Goal: Obtain resource: Download file/media

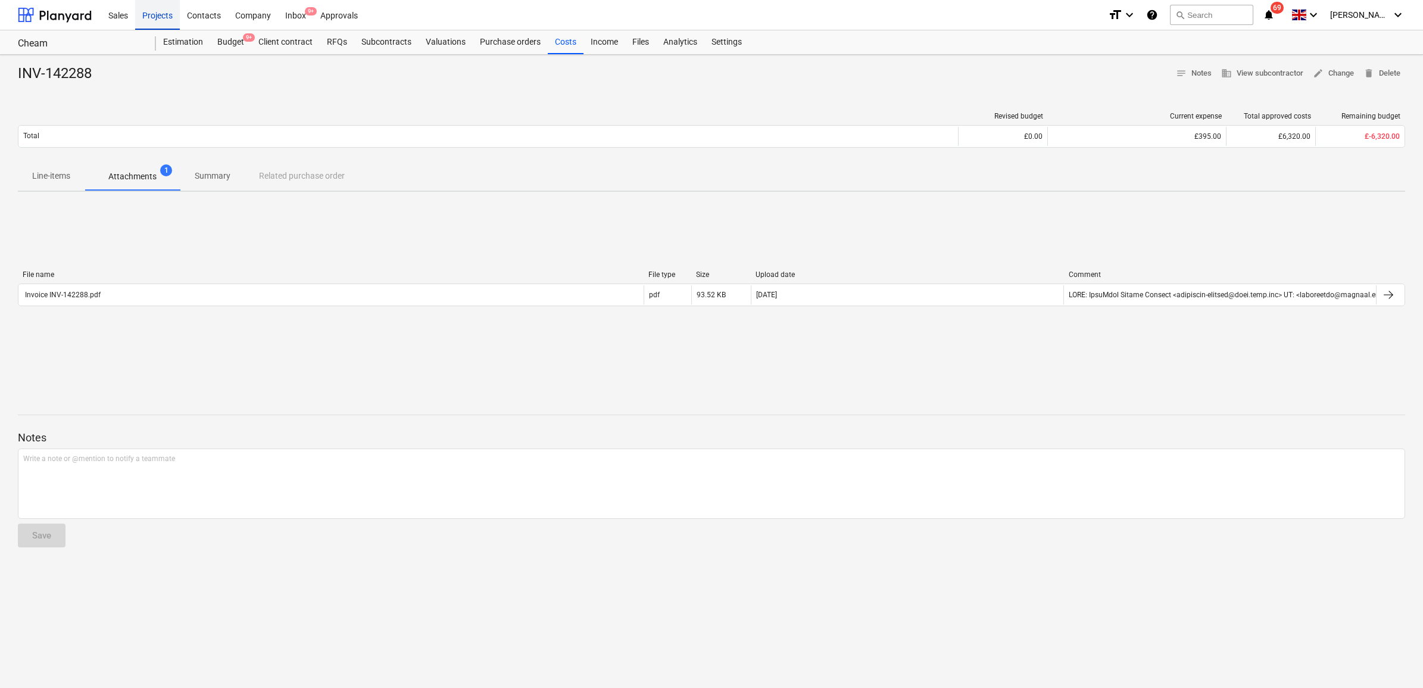
click at [164, 17] on div "Projects" at bounding box center [157, 14] width 45 height 30
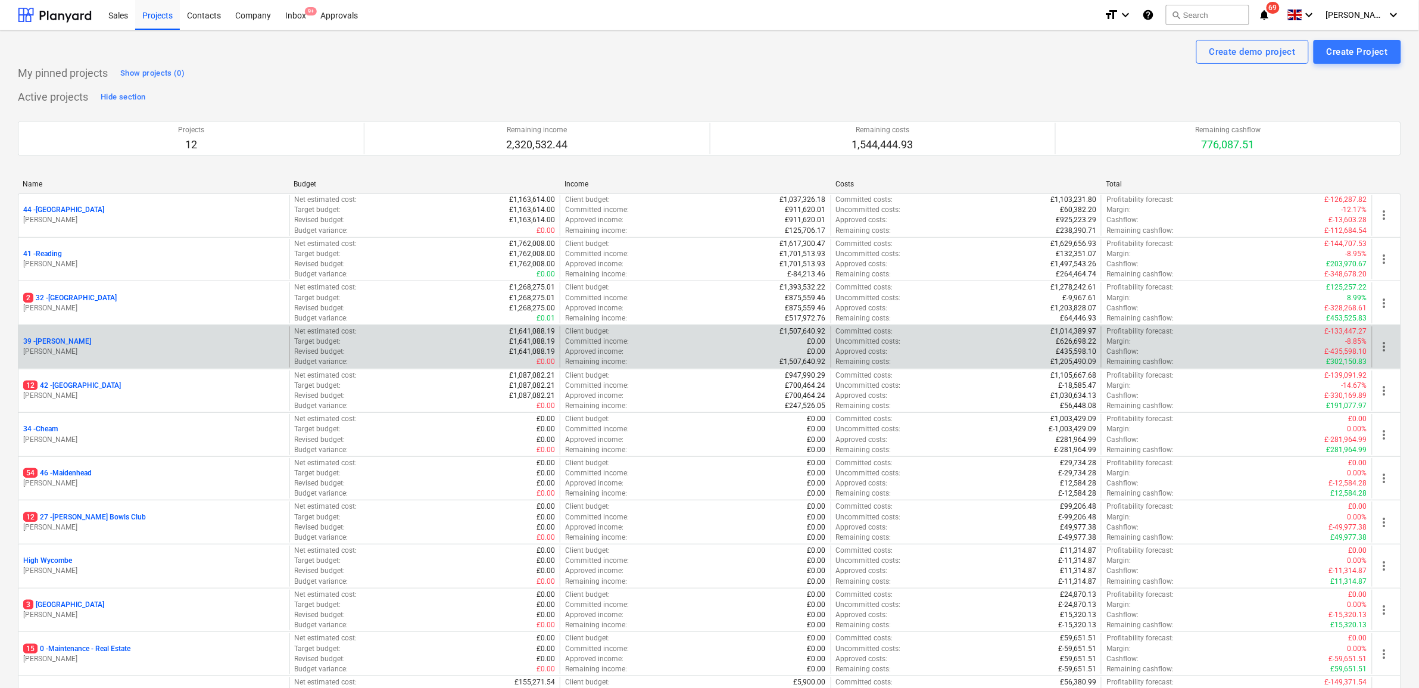
click at [63, 342] on div "39 - Whitton" at bounding box center [153, 341] width 261 height 10
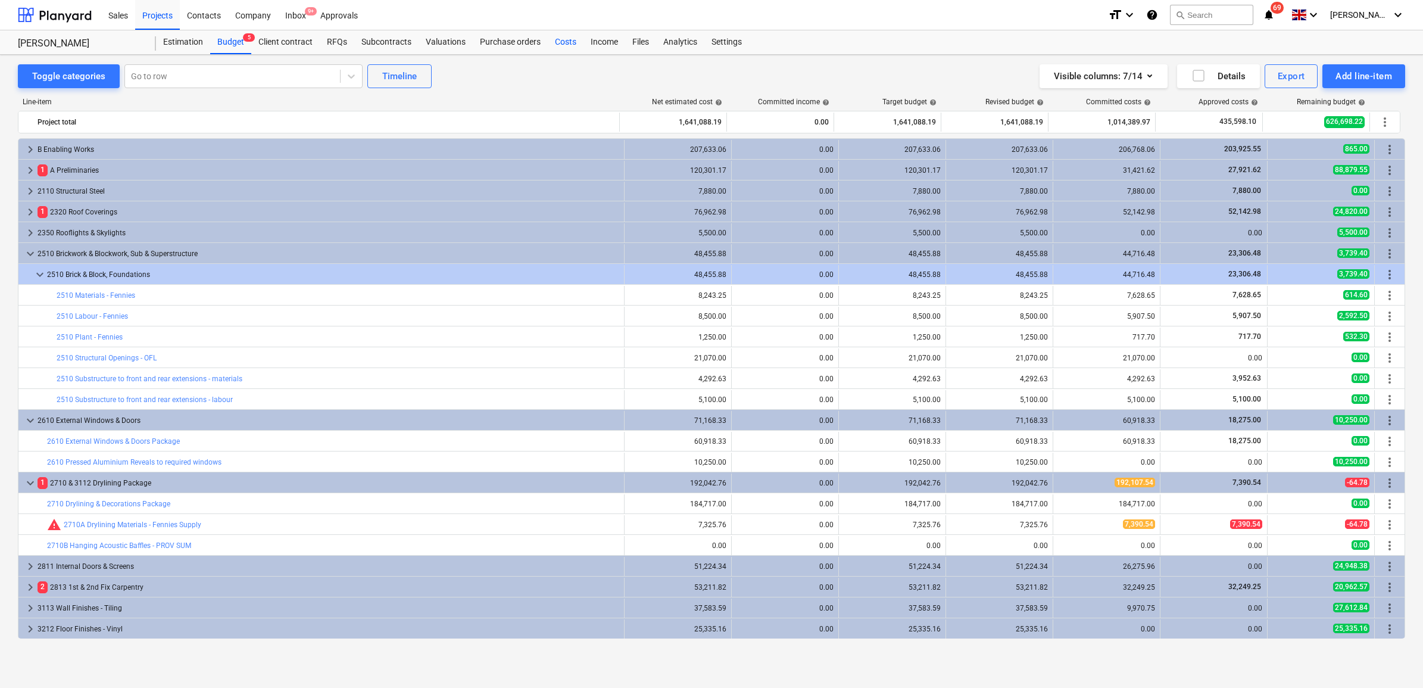
click at [563, 39] on div "Costs" at bounding box center [566, 42] width 36 height 24
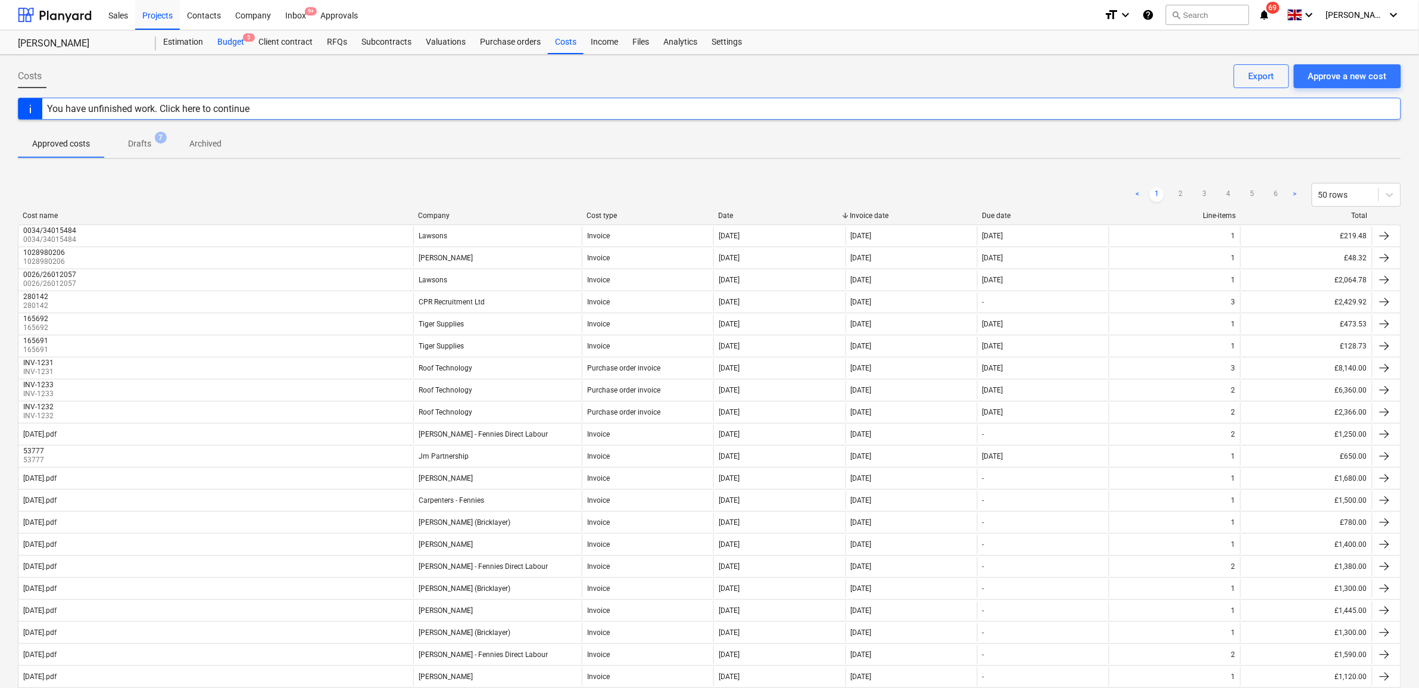
click at [242, 40] on div "Budget 5" at bounding box center [230, 42] width 41 height 24
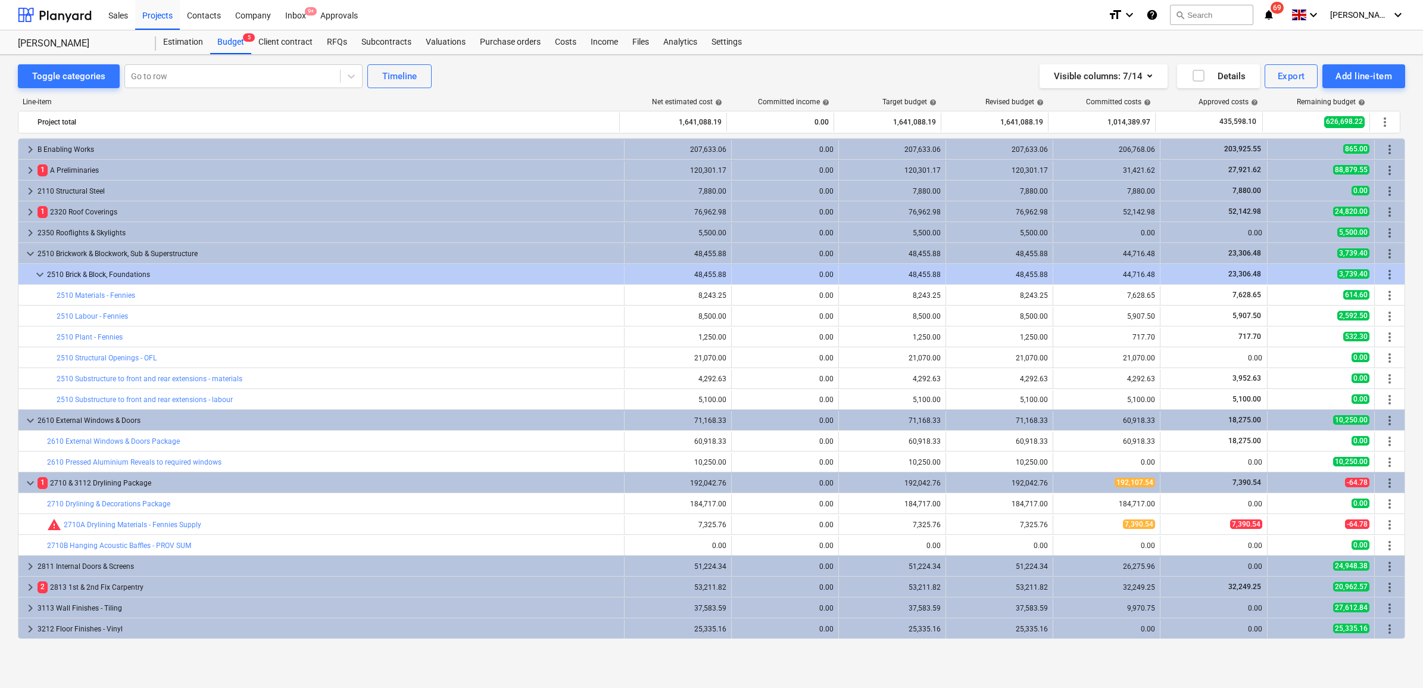
scroll to position [372, 0]
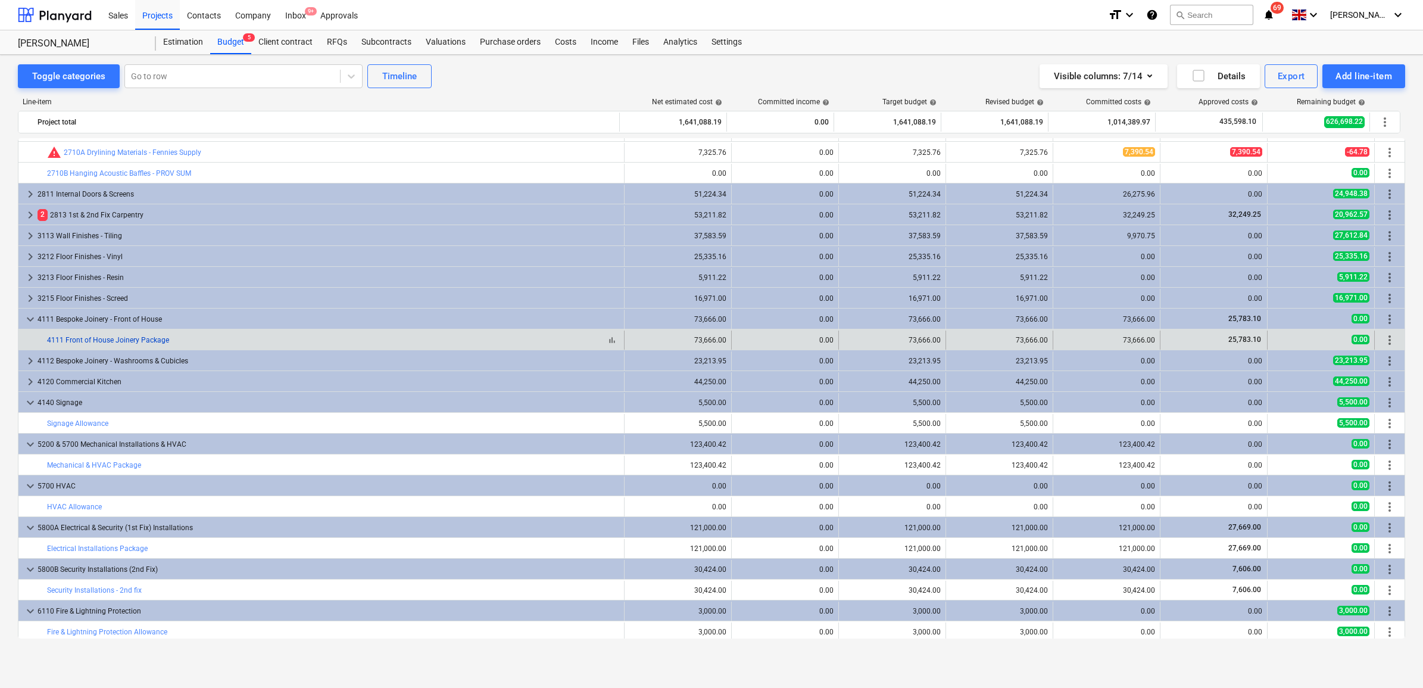
click at [135, 338] on link "4111 Front of House Joinery Package" at bounding box center [108, 340] width 122 height 8
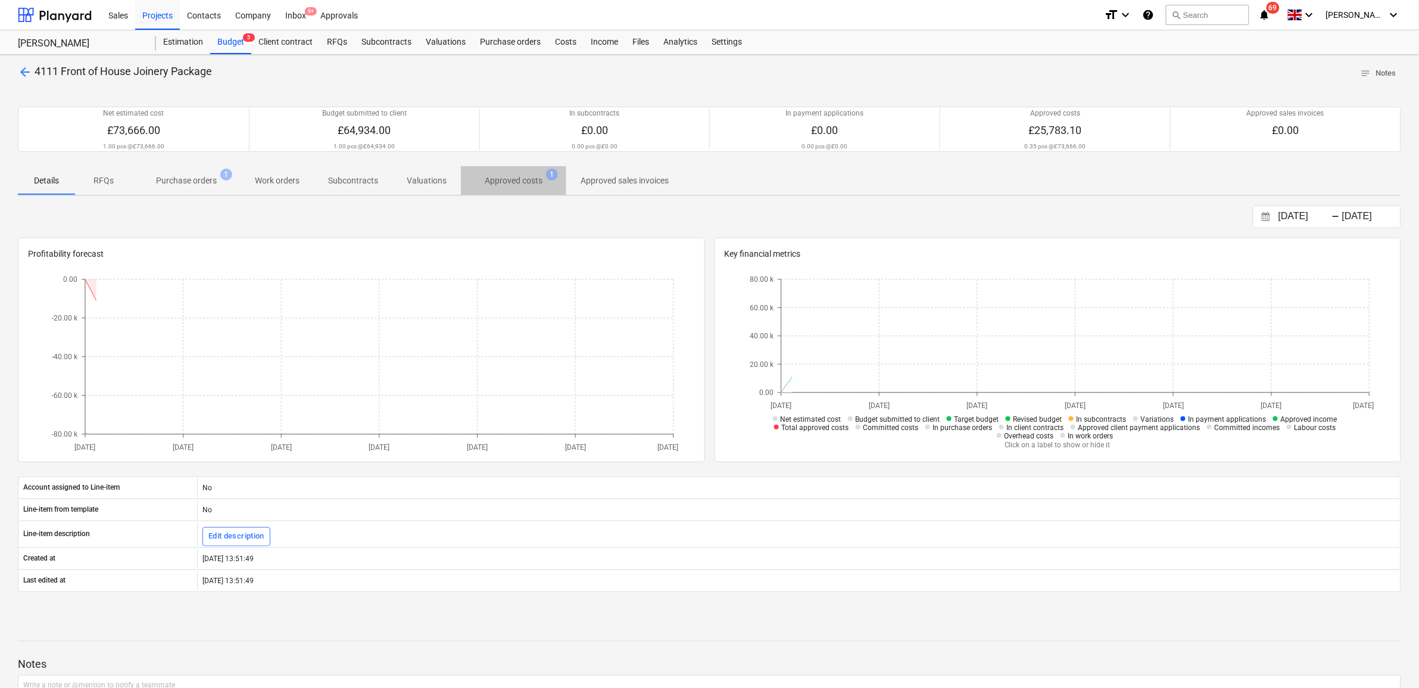
click at [510, 174] on span "Approved costs 1" at bounding box center [513, 180] width 105 height 21
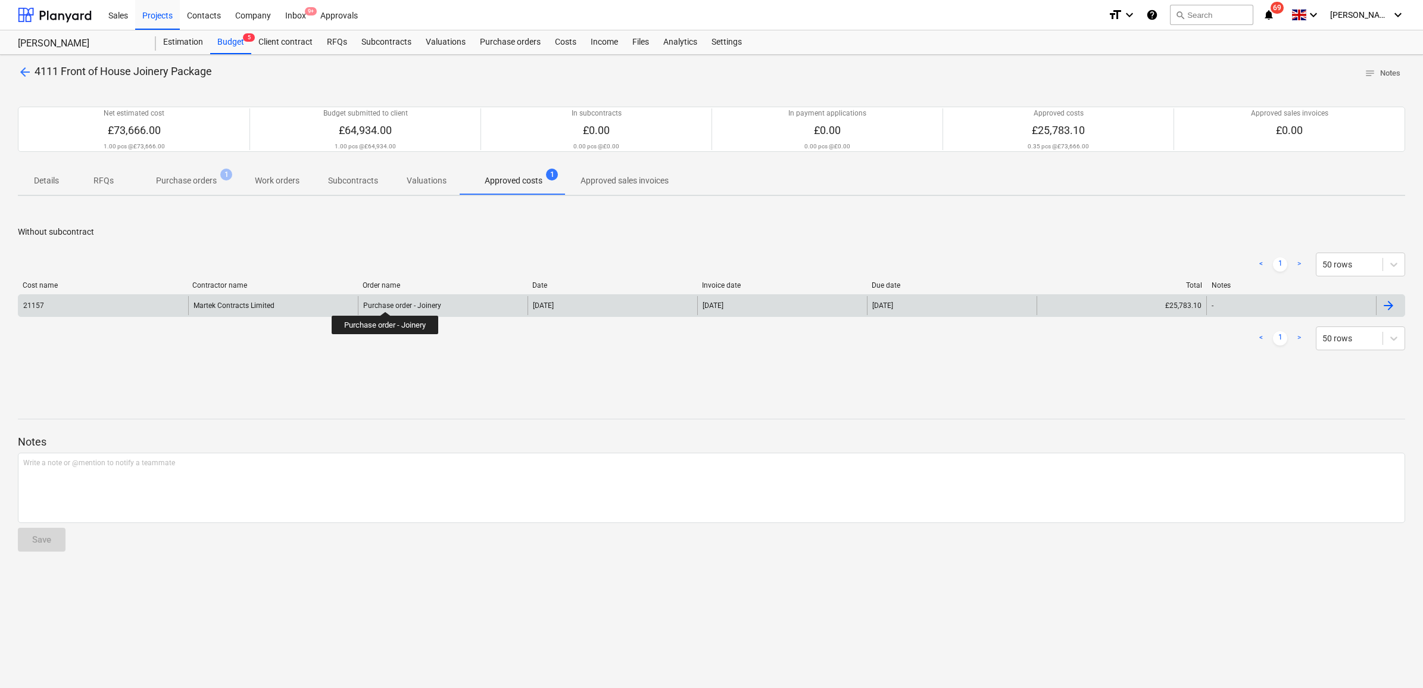
click at [386, 301] on div "Purchase order - Joinery" at bounding box center [402, 305] width 78 height 8
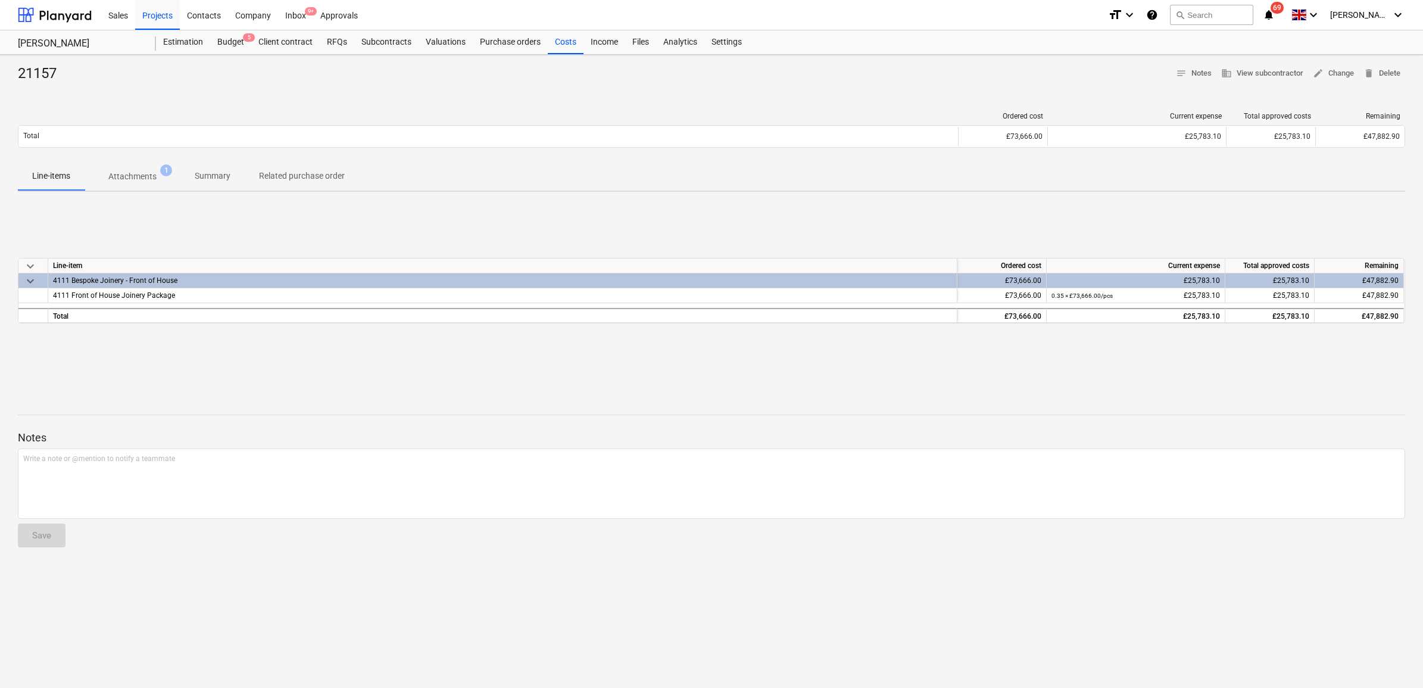
click at [125, 176] on p "Attachments" at bounding box center [132, 176] width 48 height 13
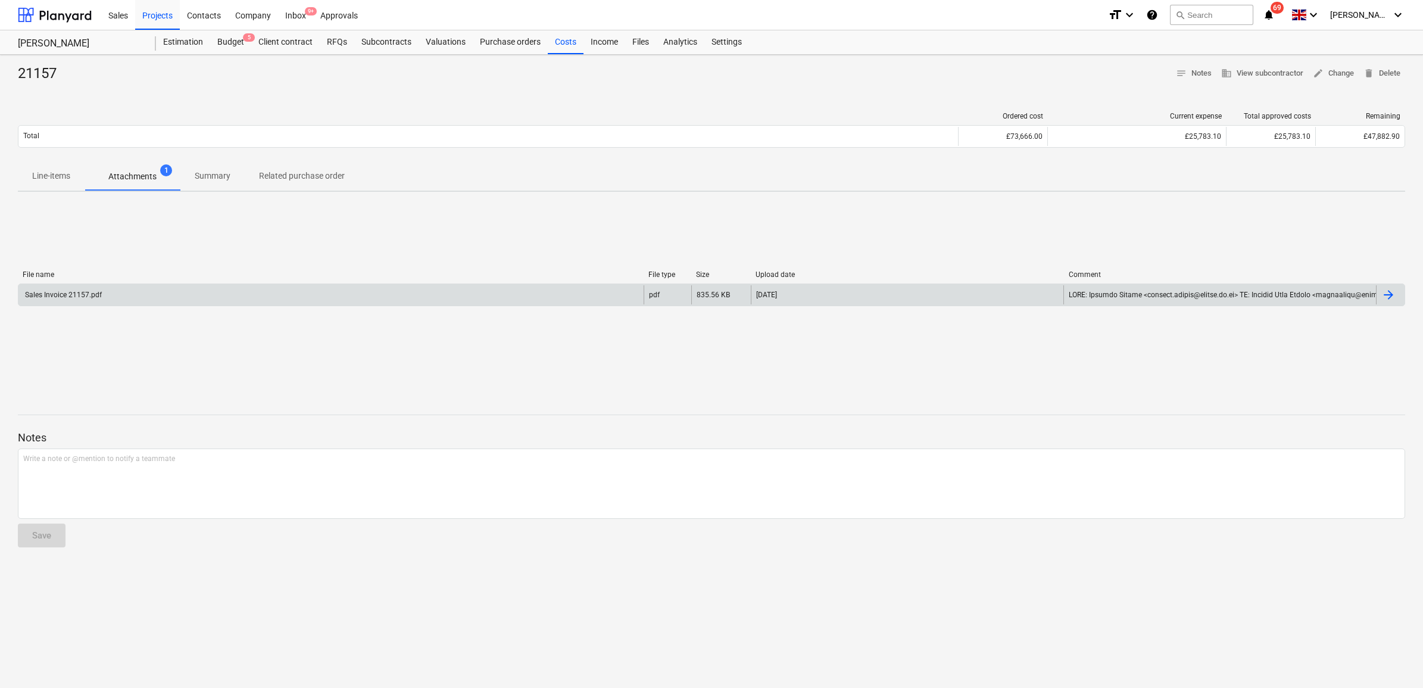
click at [230, 294] on div "Sales Invoice 21157.pdf" at bounding box center [330, 294] width 625 height 19
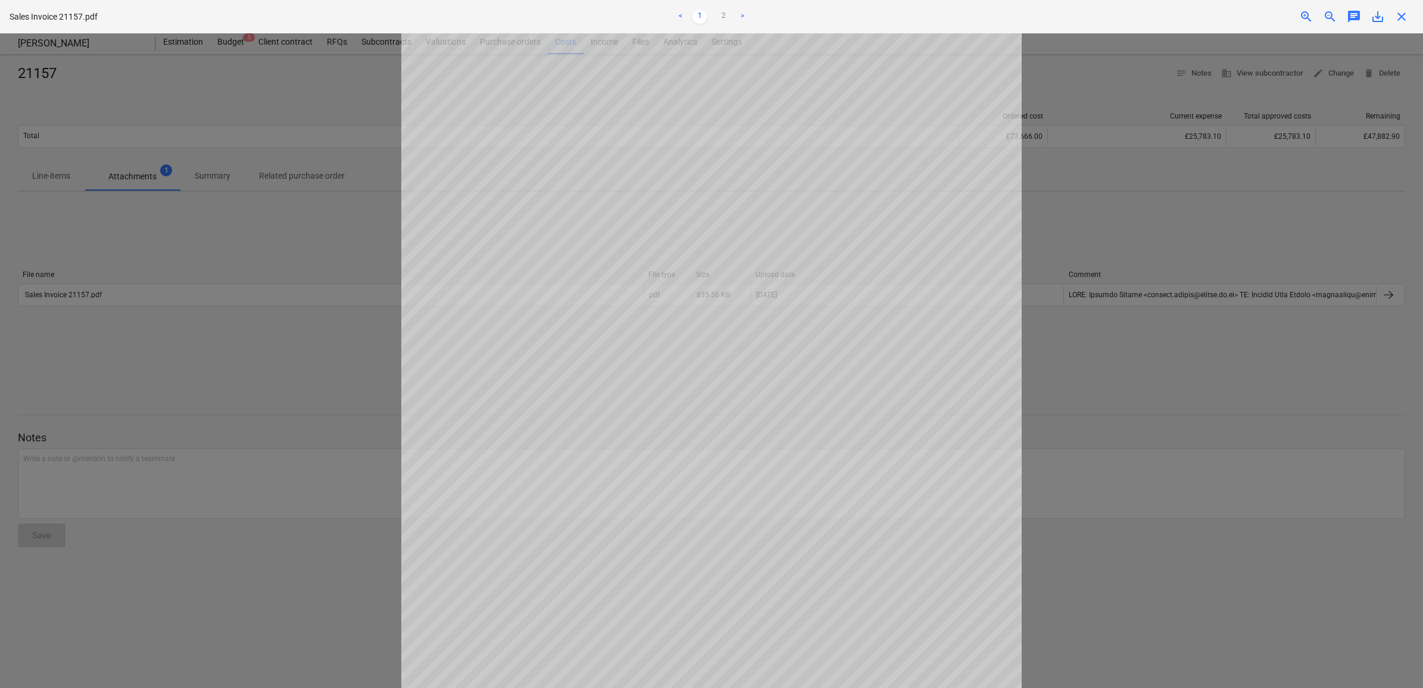
click at [1371, 14] on div "Project fetching failed" at bounding box center [1257, 12] width 322 height 25
click at [1379, 18] on div "Project fetching failed" at bounding box center [1257, 12] width 322 height 25
click at [1343, 89] on div at bounding box center [711, 360] width 1423 height 654
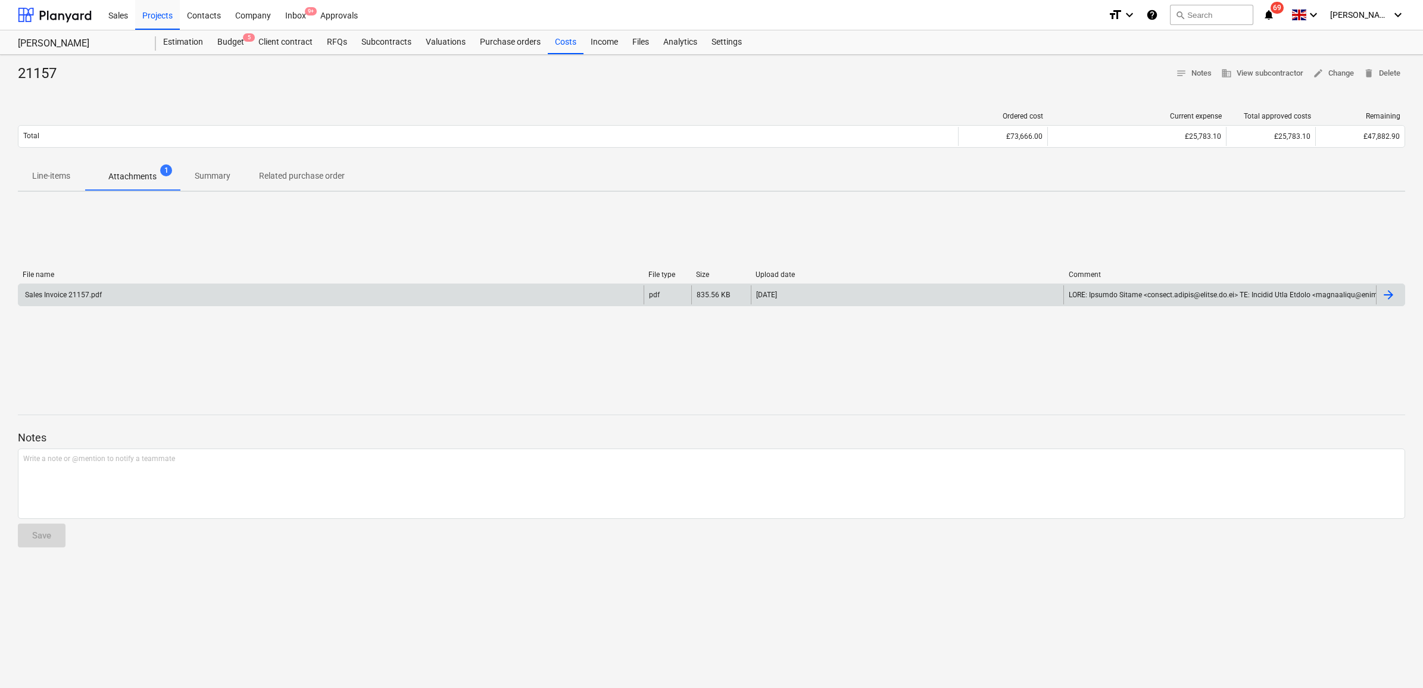
click at [860, 298] on div "[DATE]" at bounding box center [907, 294] width 313 height 19
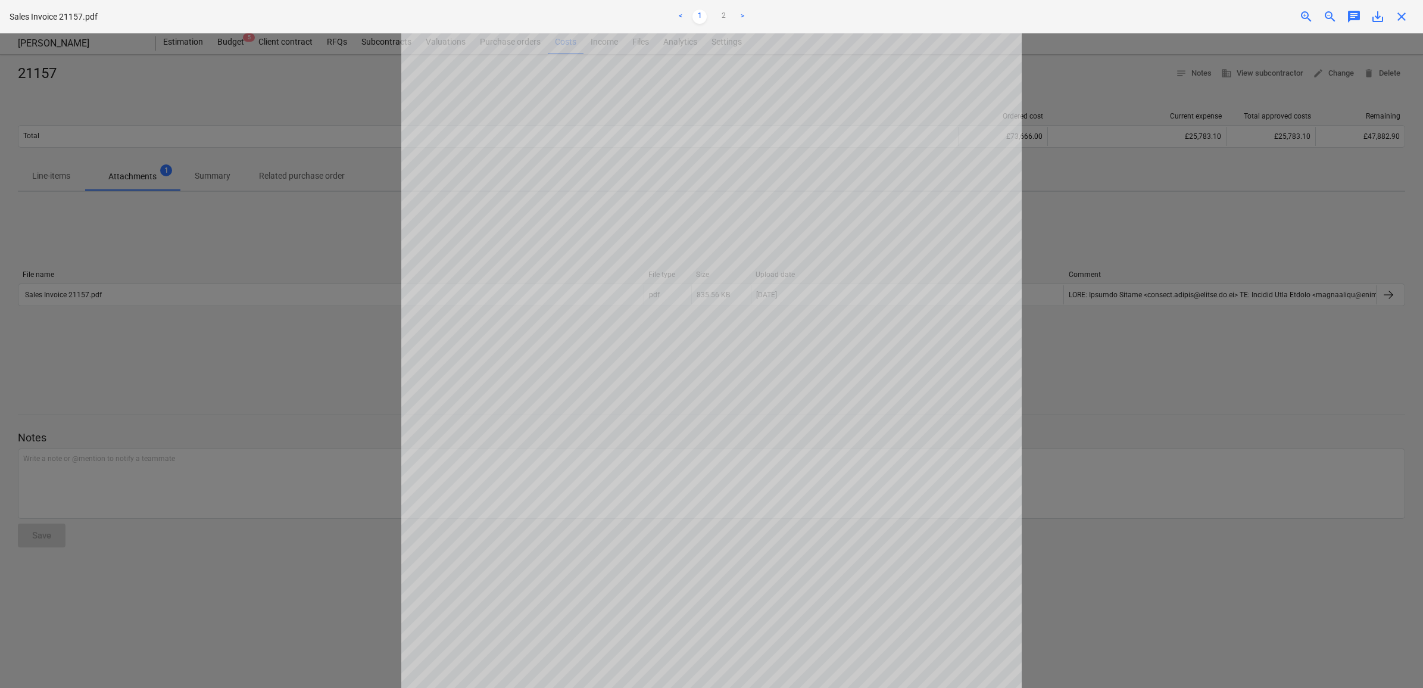
click at [1382, 24] on div "Project fetching failed" at bounding box center [1257, 12] width 322 height 25
click at [1382, 16] on div "Project fetching failed" at bounding box center [1257, 12] width 322 height 25
click at [1140, 179] on div at bounding box center [711, 360] width 1423 height 654
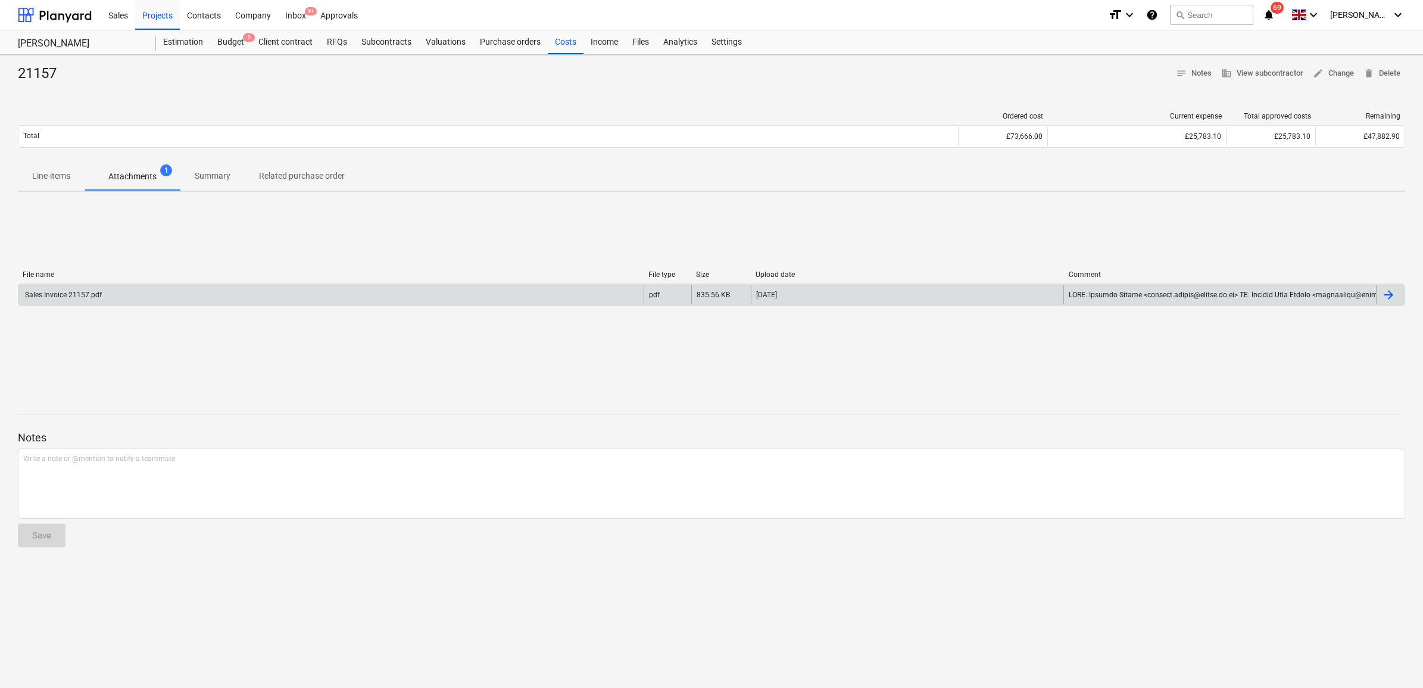
click at [795, 289] on div "[DATE]" at bounding box center [907, 294] width 313 height 19
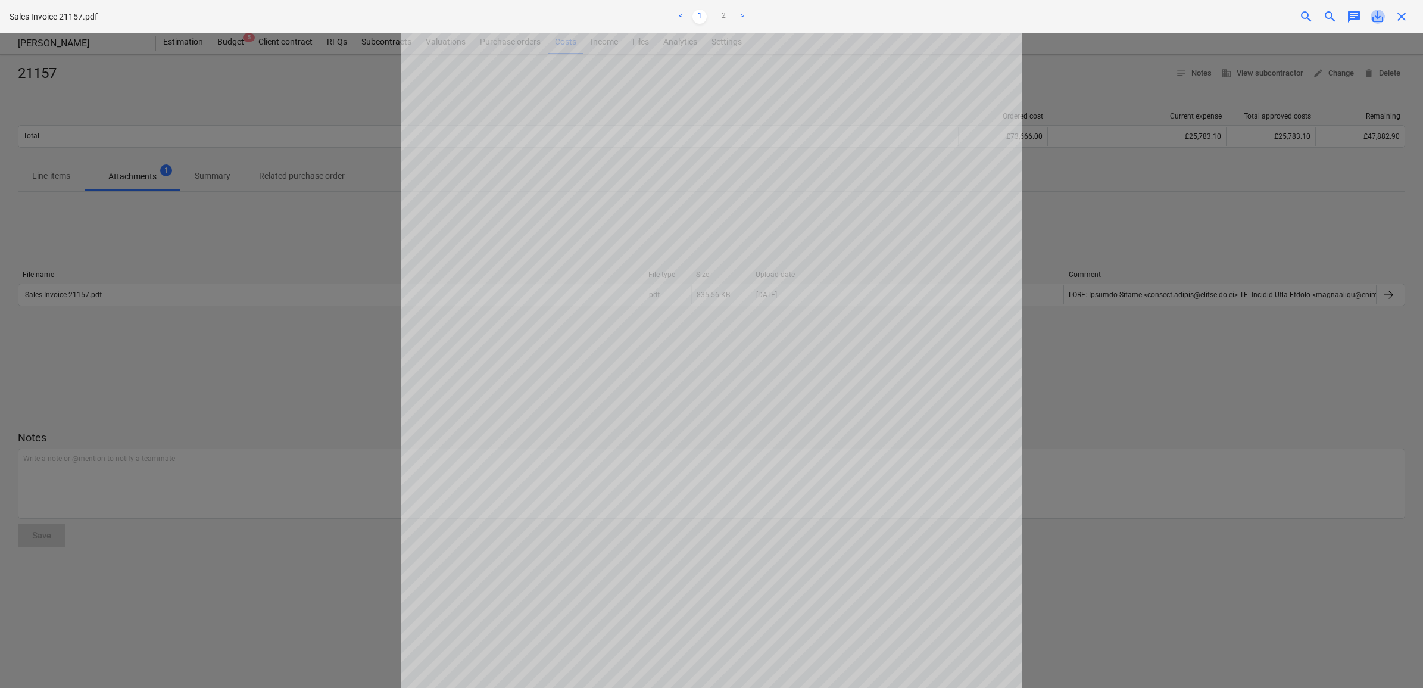
click at [1374, 15] on span "save_alt" at bounding box center [1378, 17] width 14 height 14
drag, startPoint x: 1362, startPoint y: 96, endPoint x: 1373, endPoint y: 76, distance: 22.7
click at [1362, 96] on div at bounding box center [711, 360] width 1423 height 654
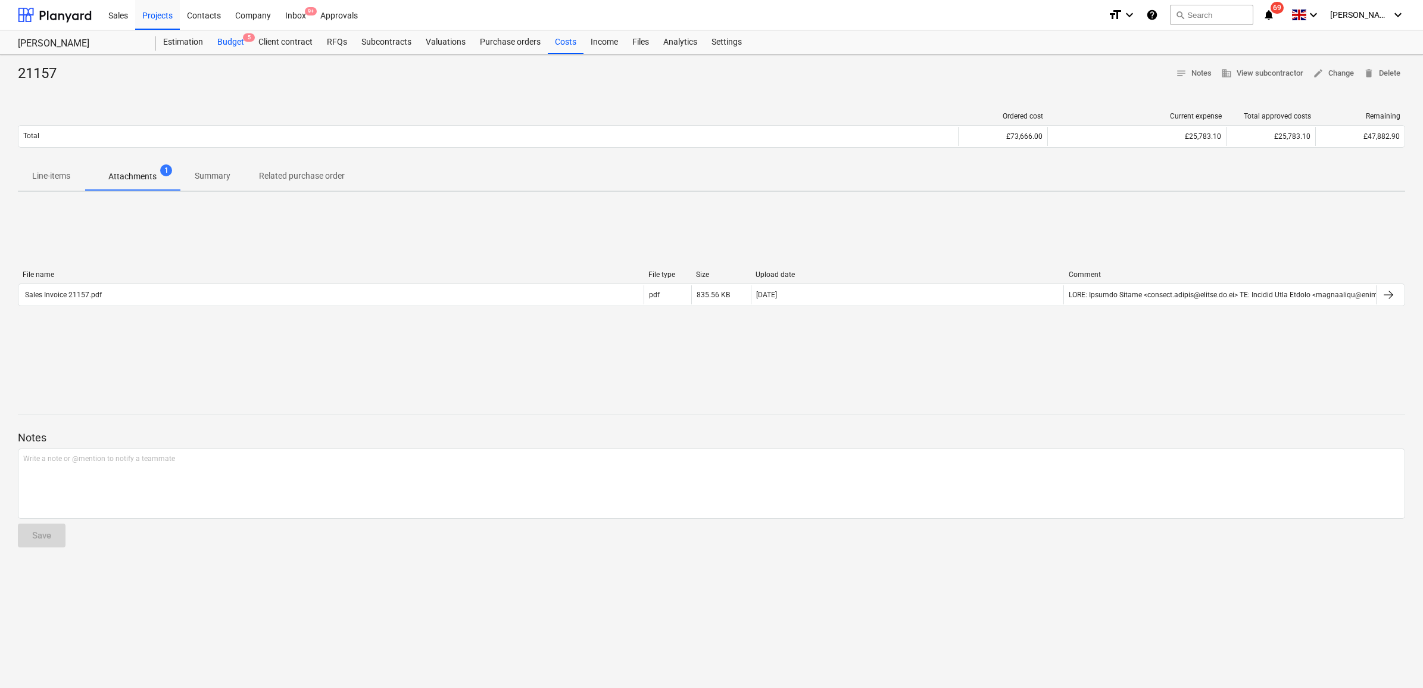
click at [235, 42] on div "Budget 5" at bounding box center [230, 42] width 41 height 24
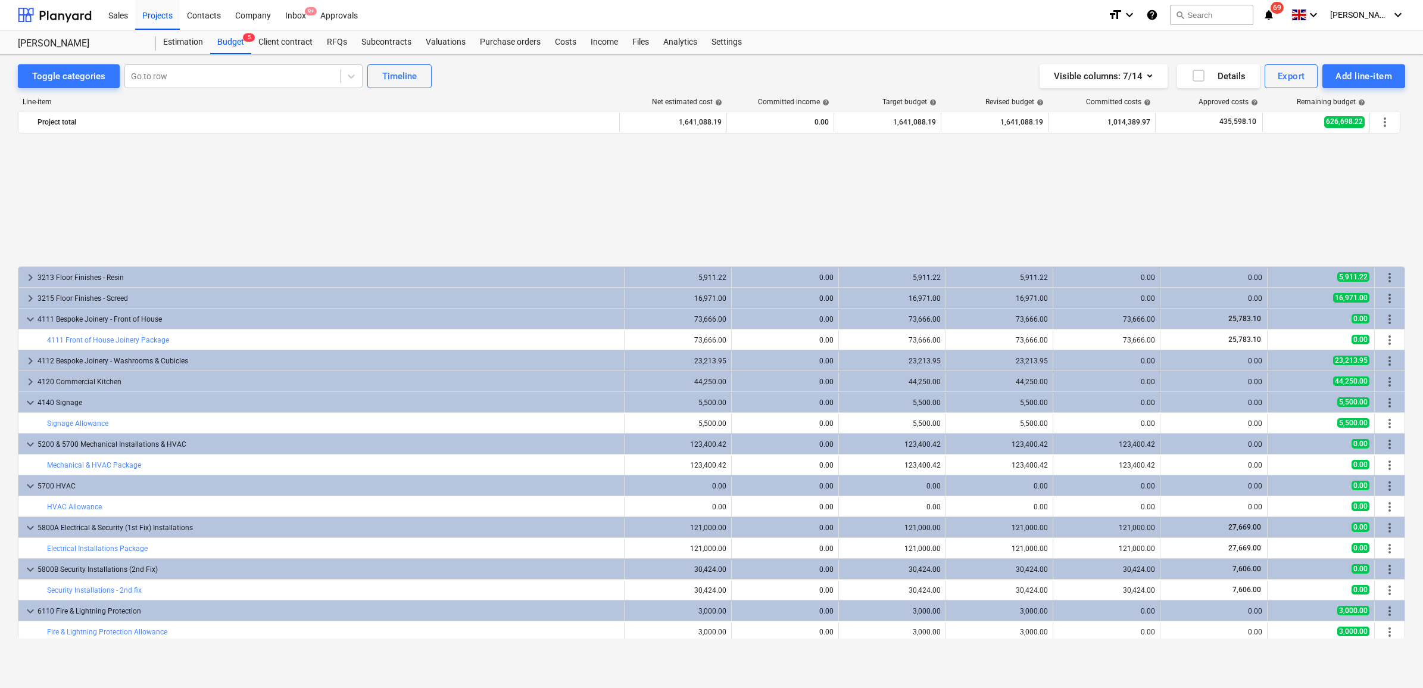
scroll to position [521, 0]
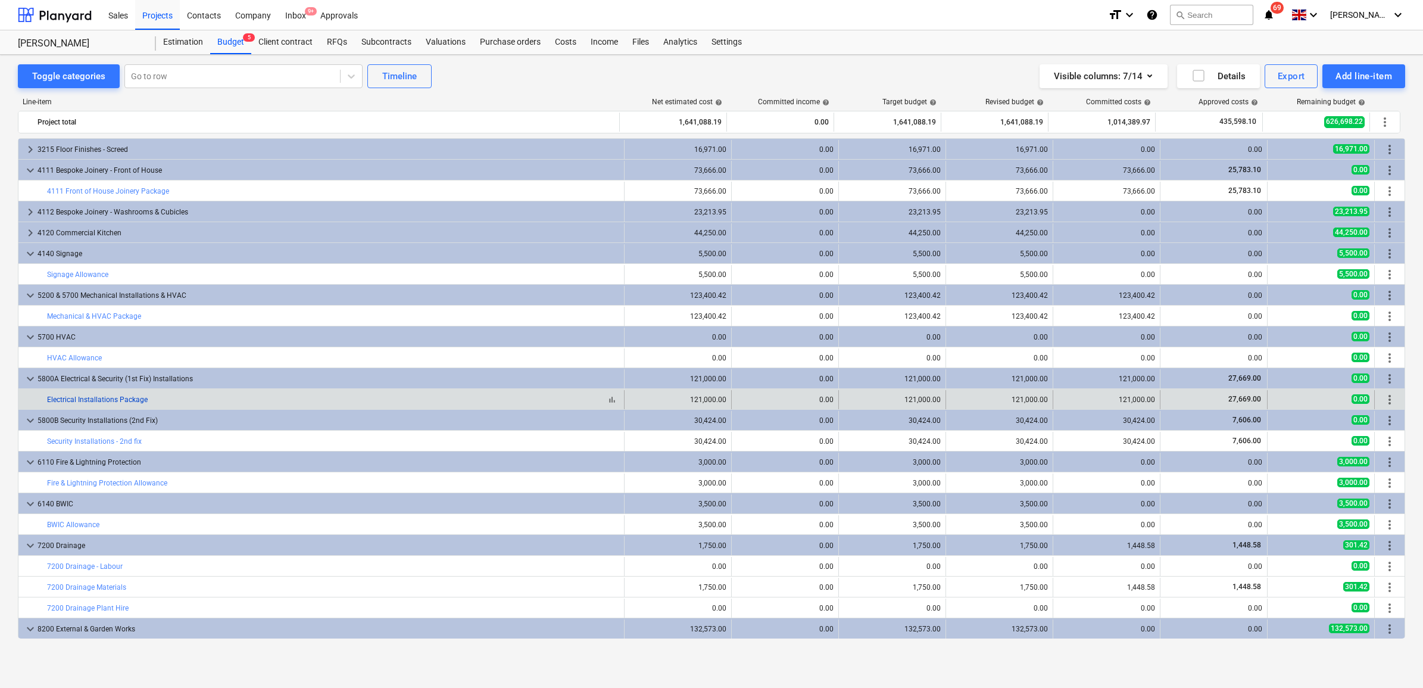
click at [131, 397] on link "Electrical Installations Package" at bounding box center [97, 399] width 101 height 8
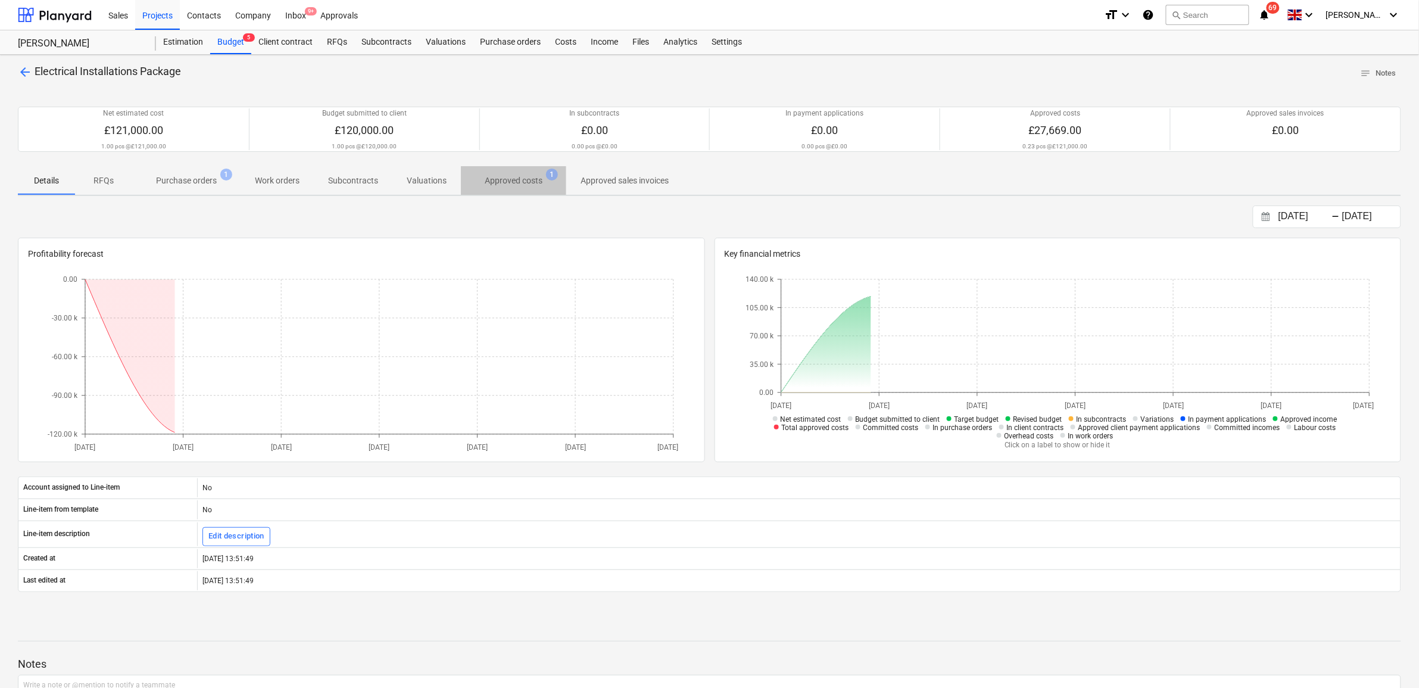
drag, startPoint x: 498, startPoint y: 183, endPoint x: 489, endPoint y: 188, distance: 10.4
click at [498, 183] on p "Approved costs" at bounding box center [514, 180] width 58 height 13
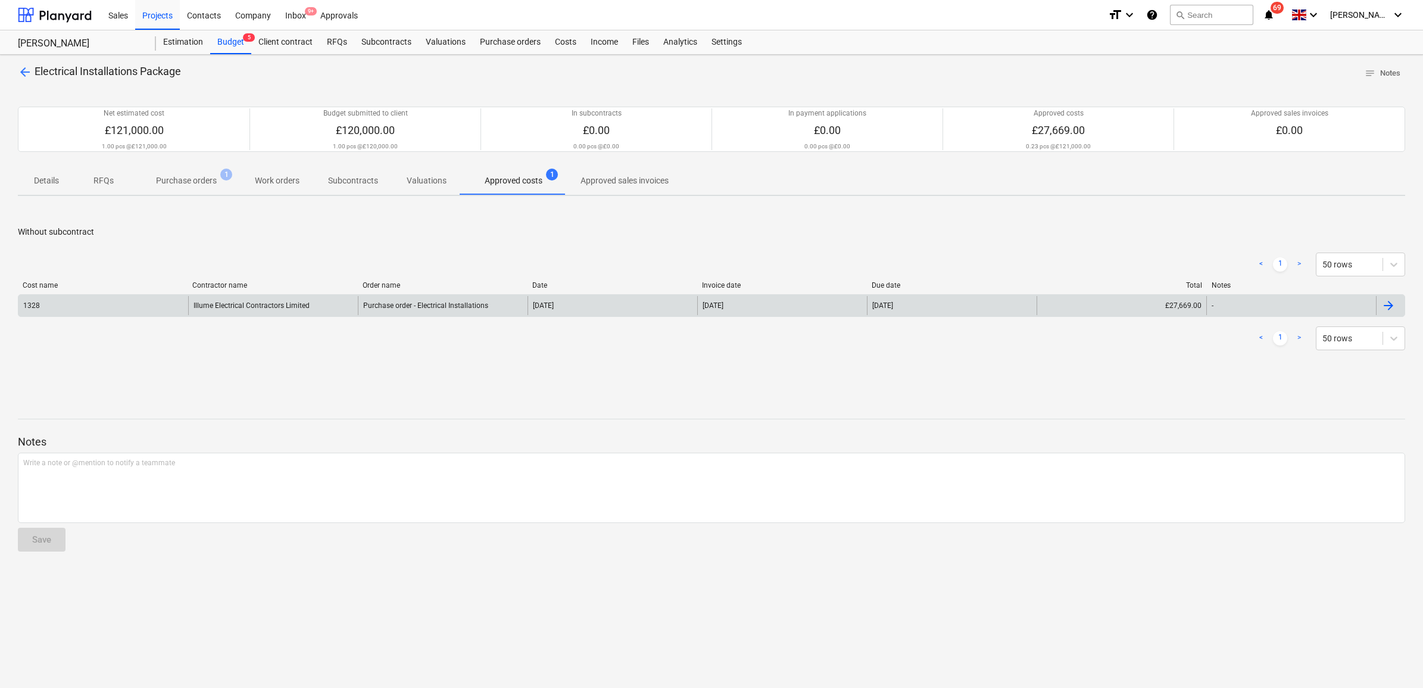
click at [267, 311] on div "Illume Electrical Contractors Limited" at bounding box center [273, 305] width 170 height 19
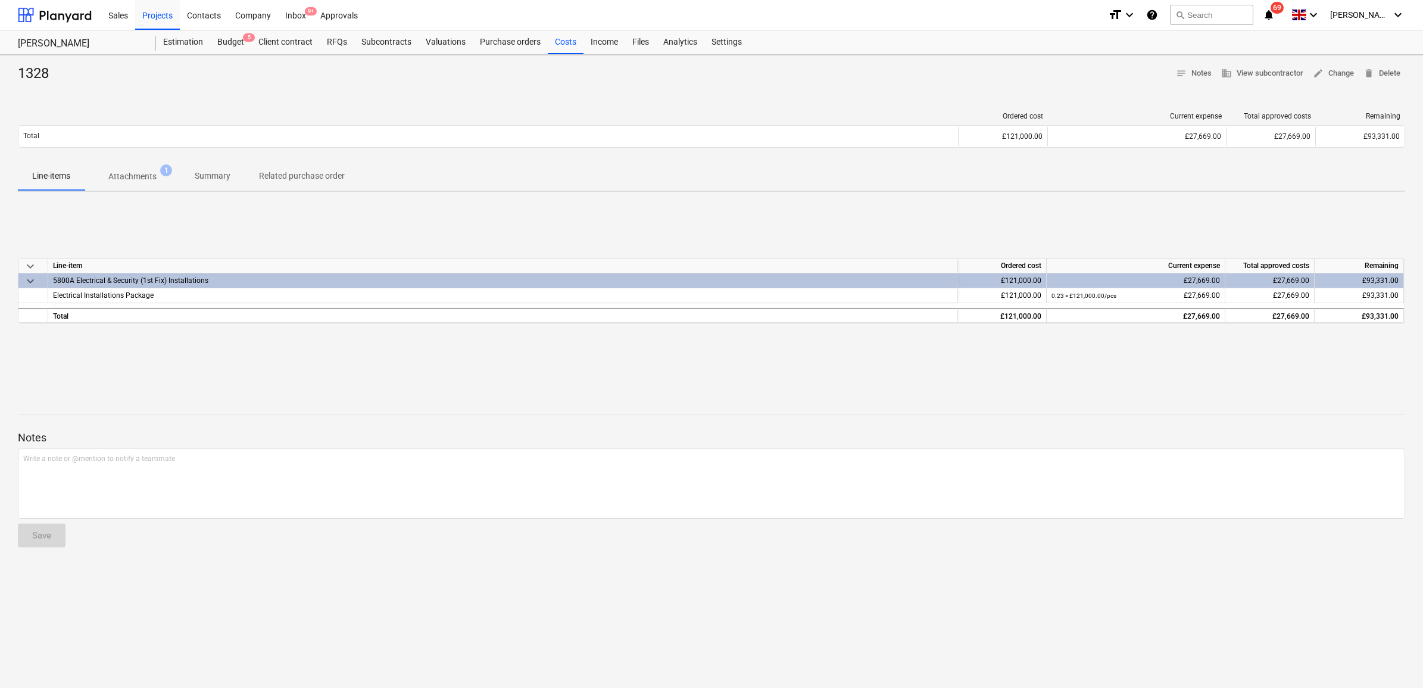
click at [130, 180] on p "Attachments" at bounding box center [132, 176] width 48 height 13
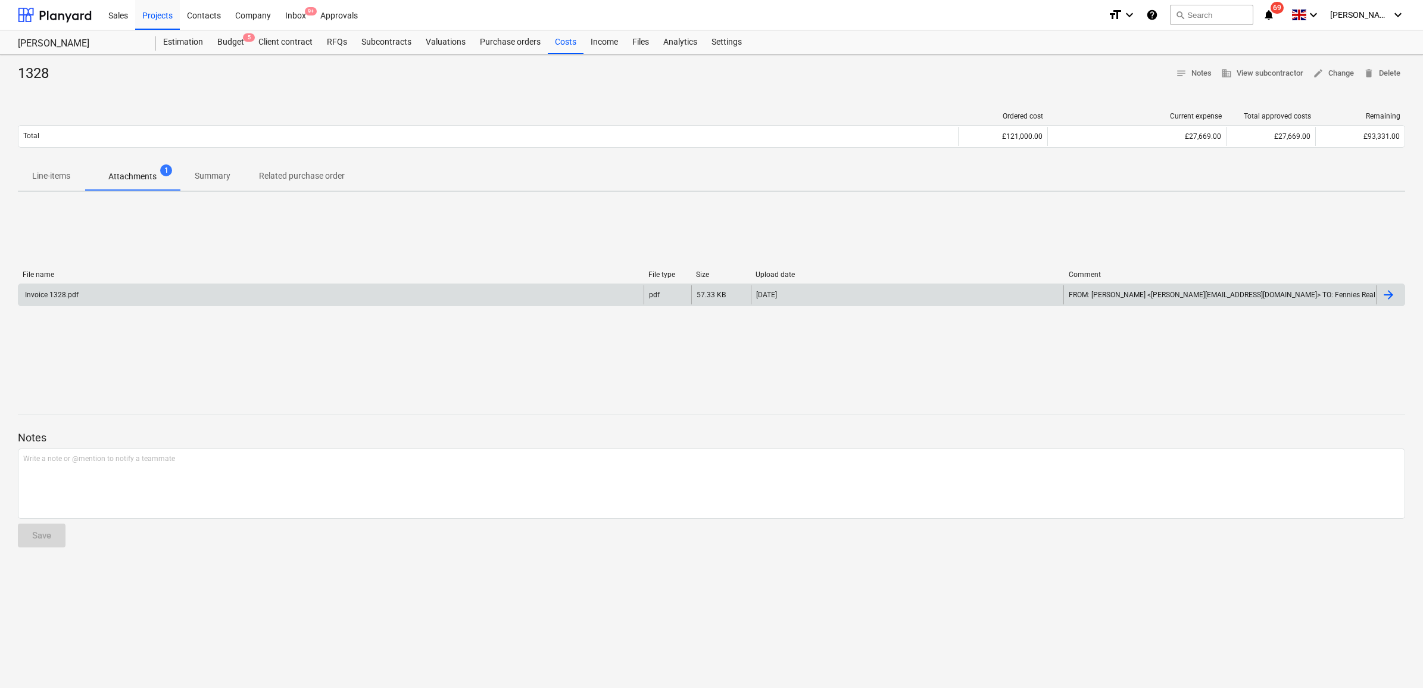
click at [222, 295] on div "Invoice 1328.pdf" at bounding box center [330, 294] width 625 height 19
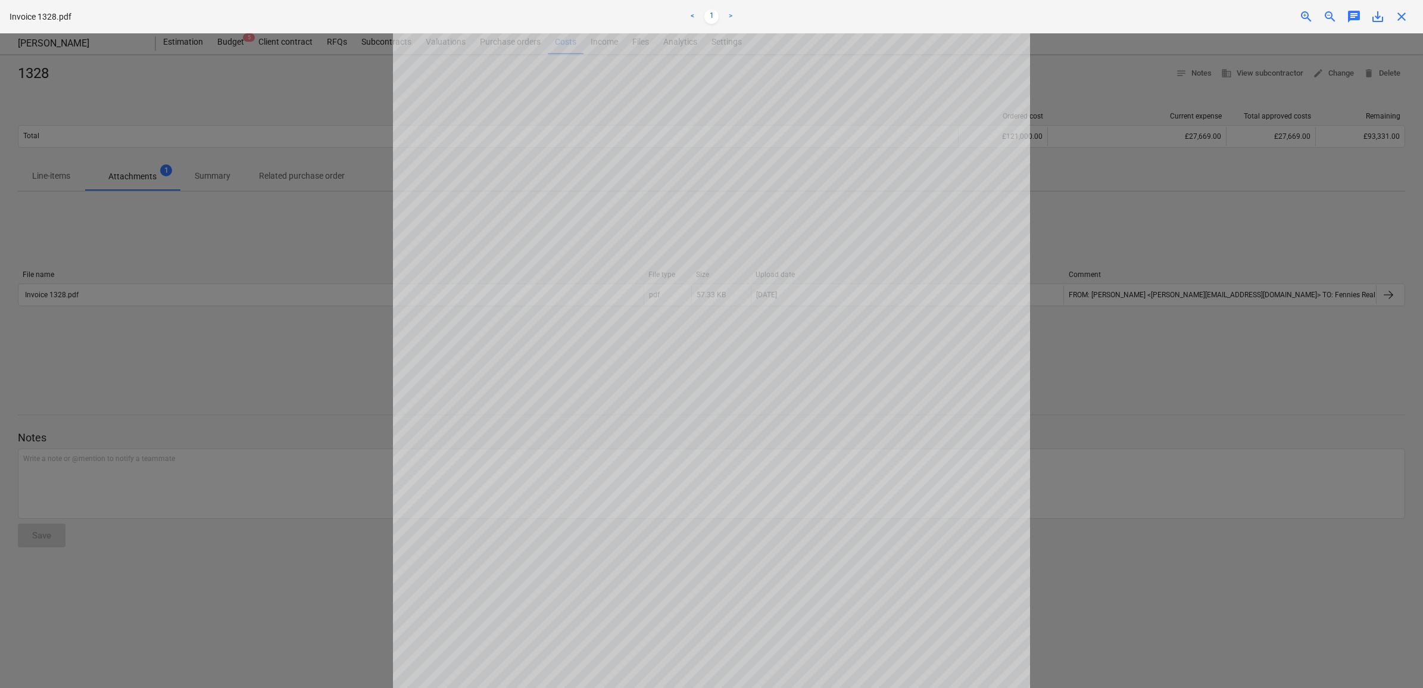
click at [1377, 19] on span "save_alt" at bounding box center [1378, 17] width 14 height 14
click at [1409, 15] on div "close" at bounding box center [1402, 17] width 24 height 14
click at [1404, 15] on span "close" at bounding box center [1402, 17] width 14 height 14
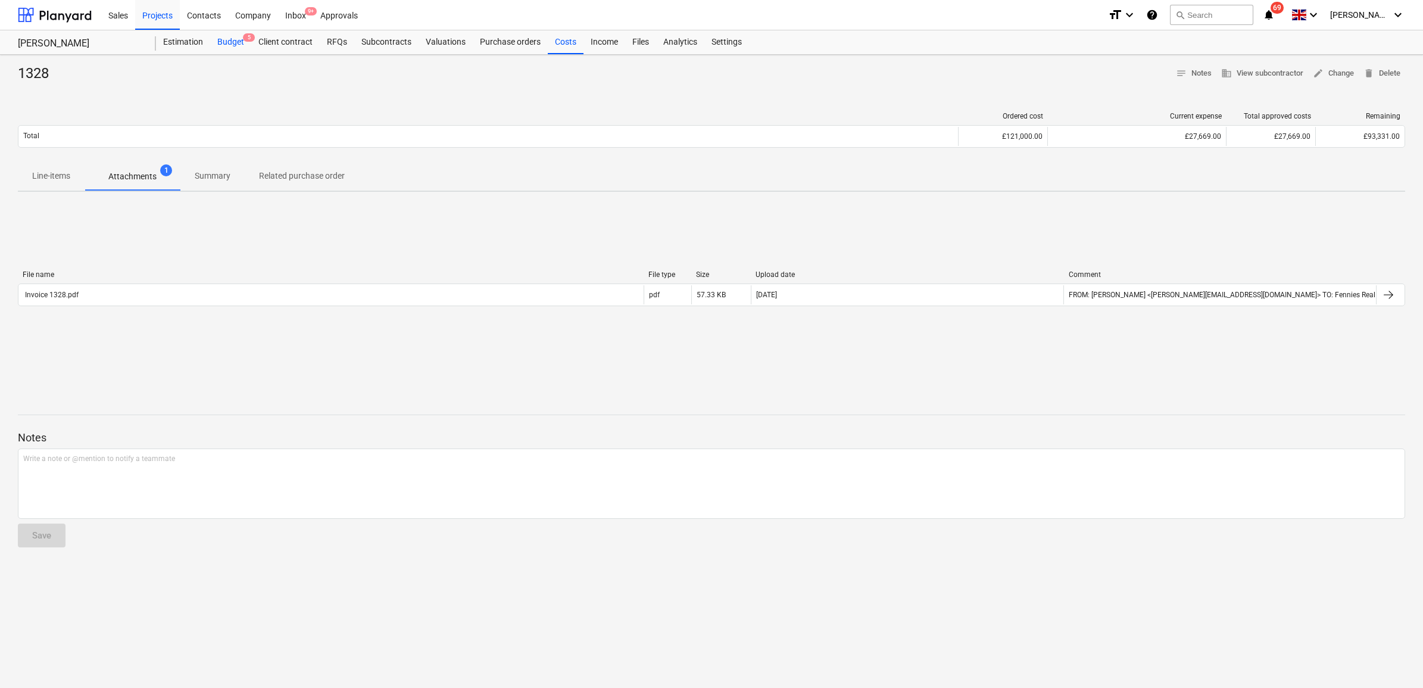
click at [241, 42] on div "Budget 5" at bounding box center [230, 42] width 41 height 24
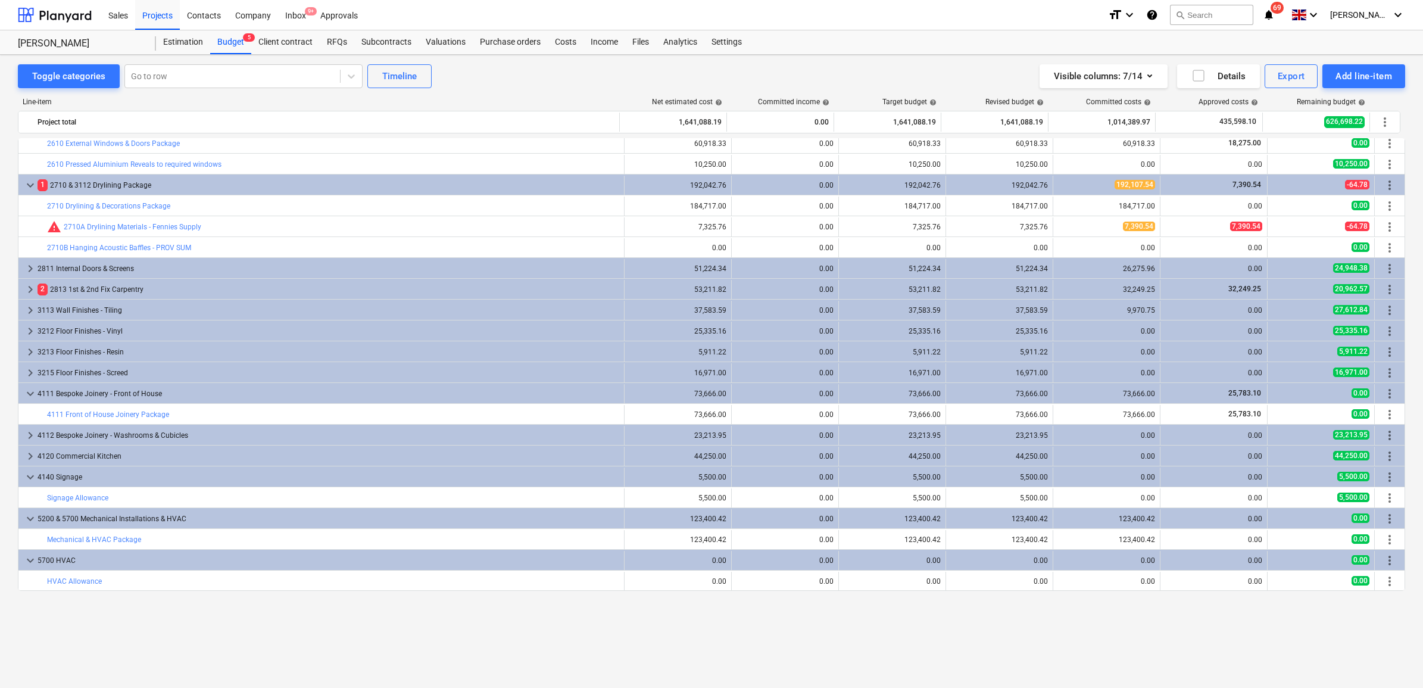
scroll to position [223, 0]
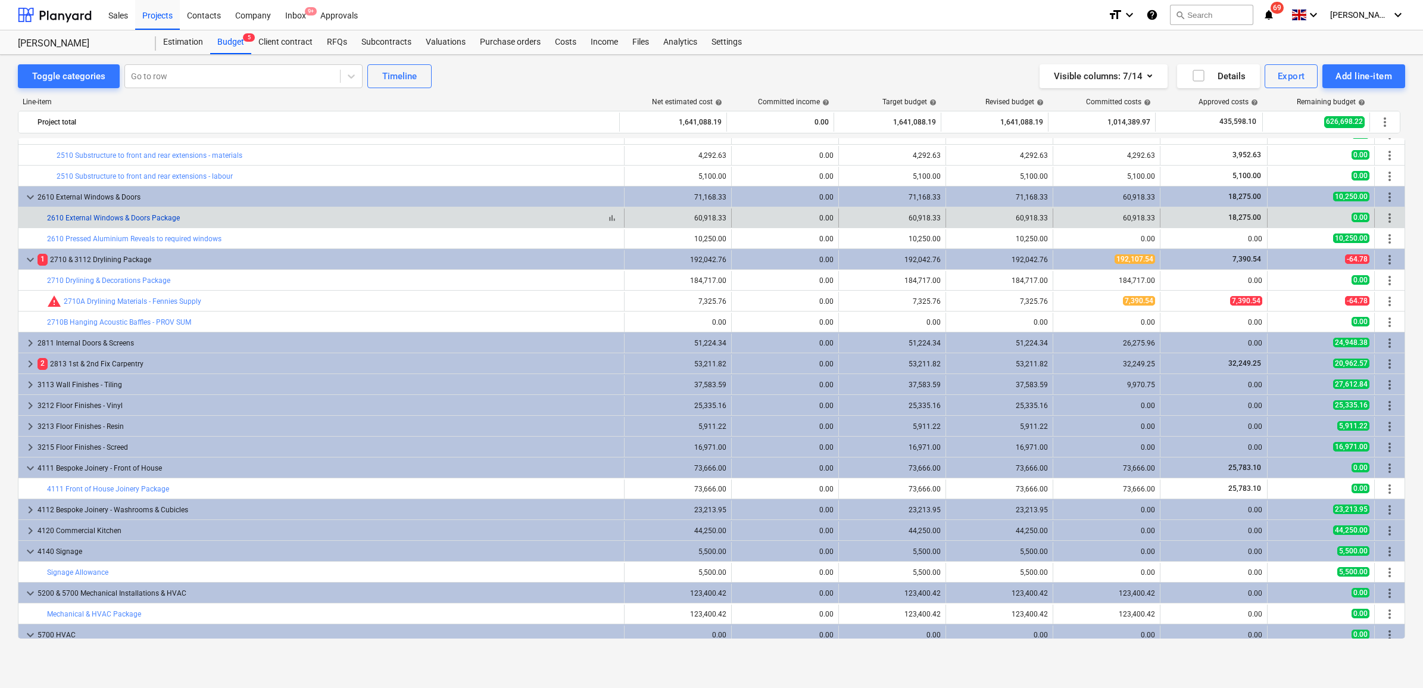
click at [133, 216] on link "2610 External Windows & Doors Package" at bounding box center [113, 218] width 133 height 8
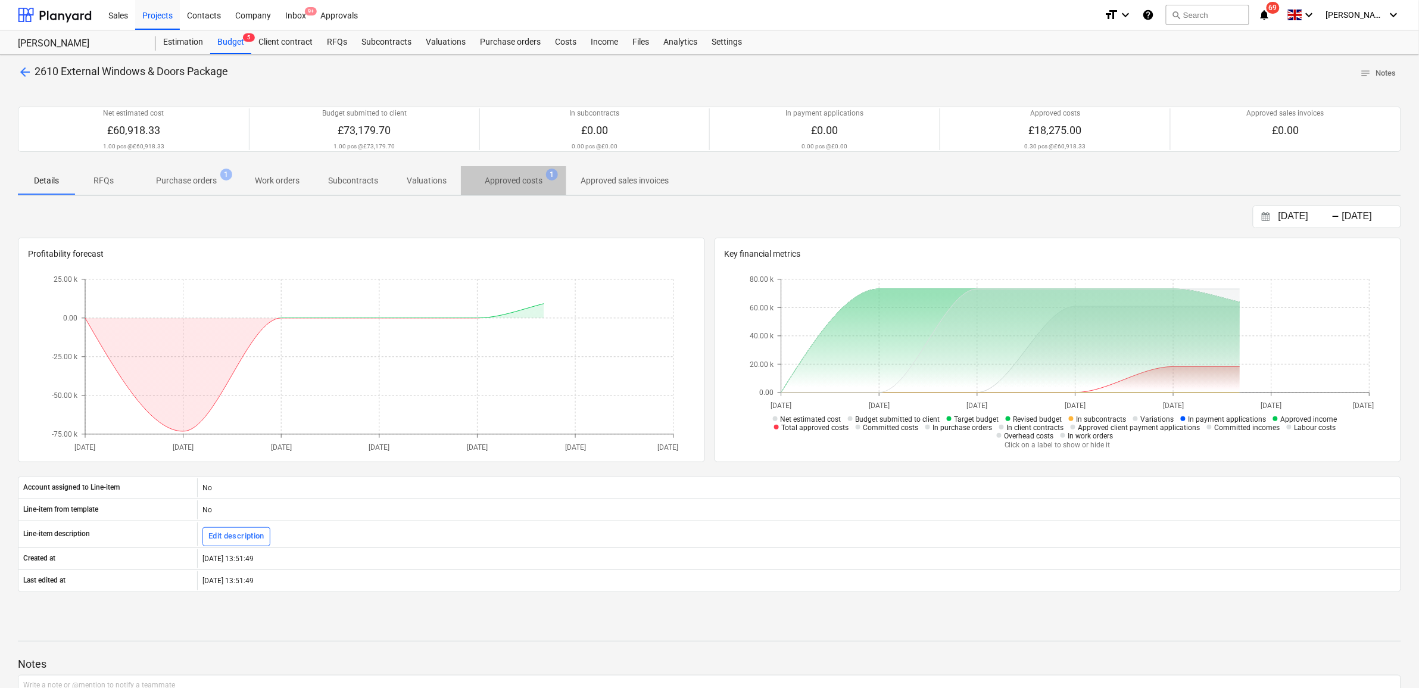
click at [513, 177] on p "Approved costs" at bounding box center [514, 180] width 58 height 13
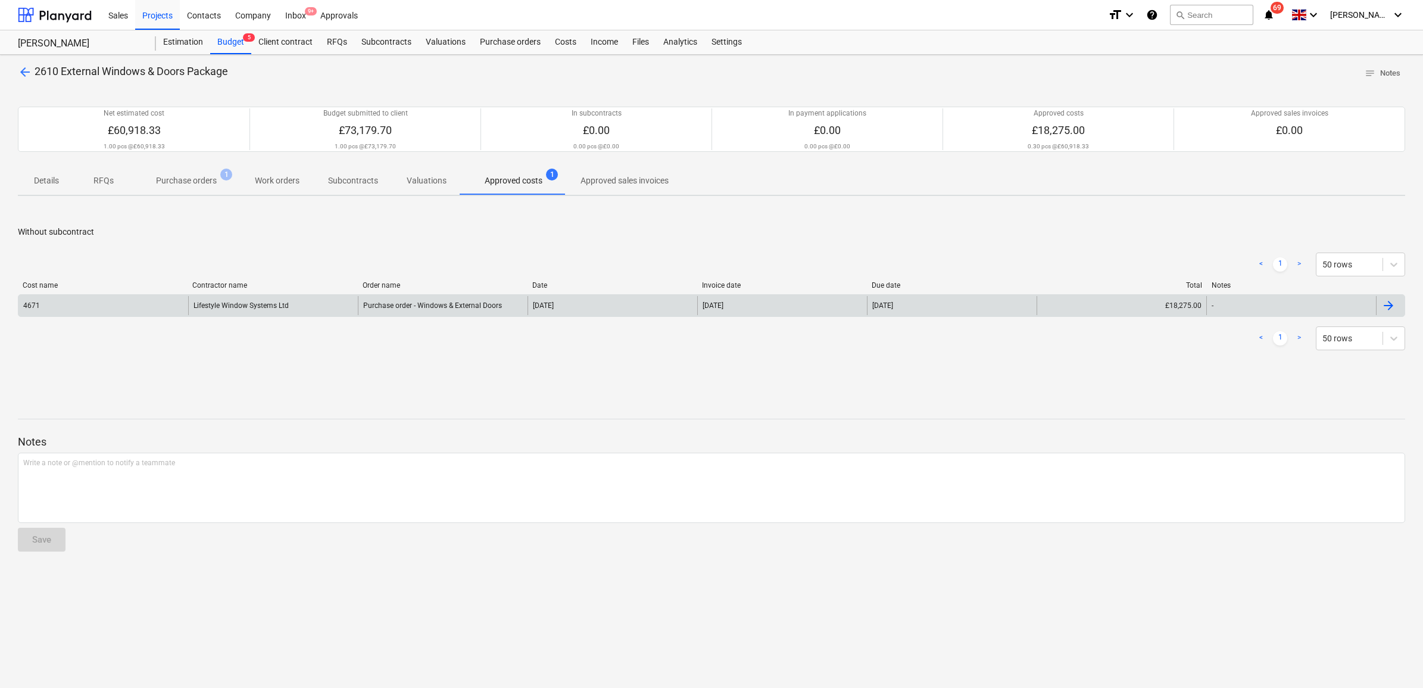
click at [323, 296] on div "4671 Lifestyle Window Systems Ltd Purchase order - Windows & External Doors [DA…" at bounding box center [712, 305] width 1388 height 23
click at [249, 289] on div "Contractor name" at bounding box center [272, 285] width 160 height 8
click at [250, 311] on div "Lifestyle Window Systems Ltd" at bounding box center [273, 305] width 170 height 19
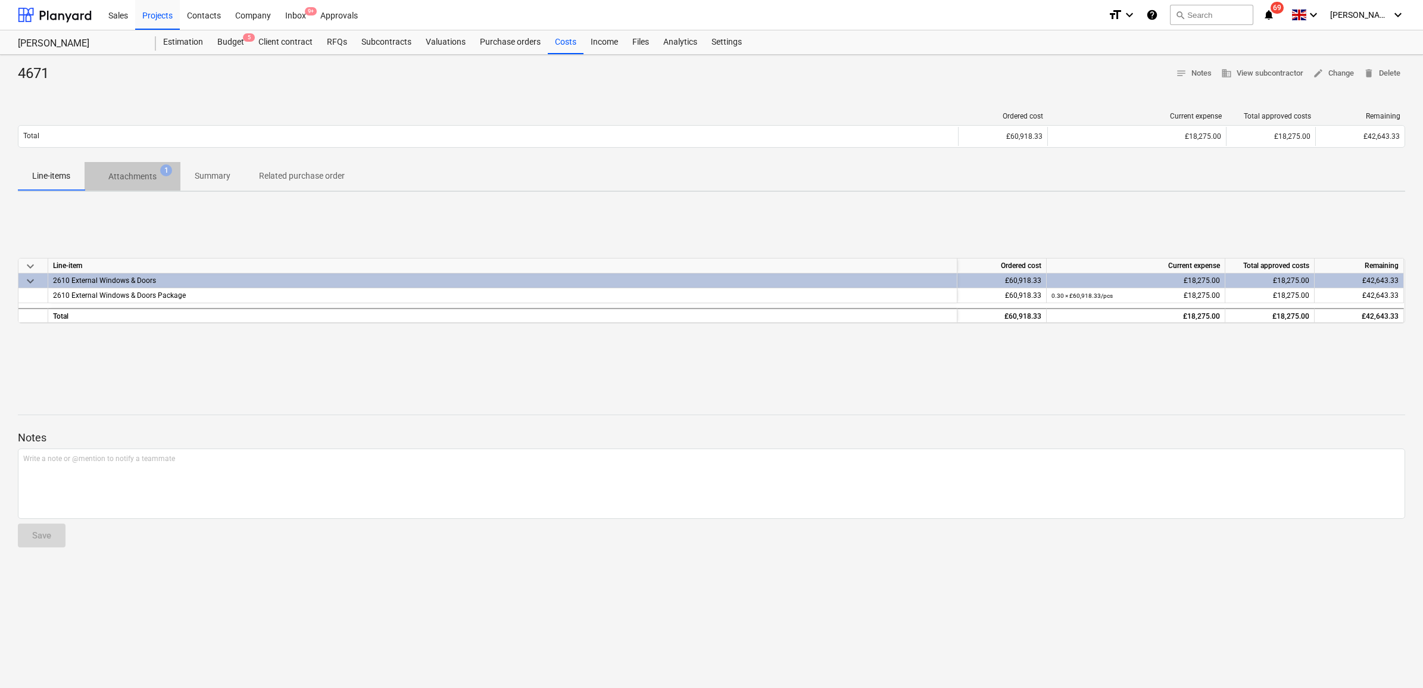
click at [138, 169] on span "Attachments 1" at bounding box center [133, 176] width 96 height 21
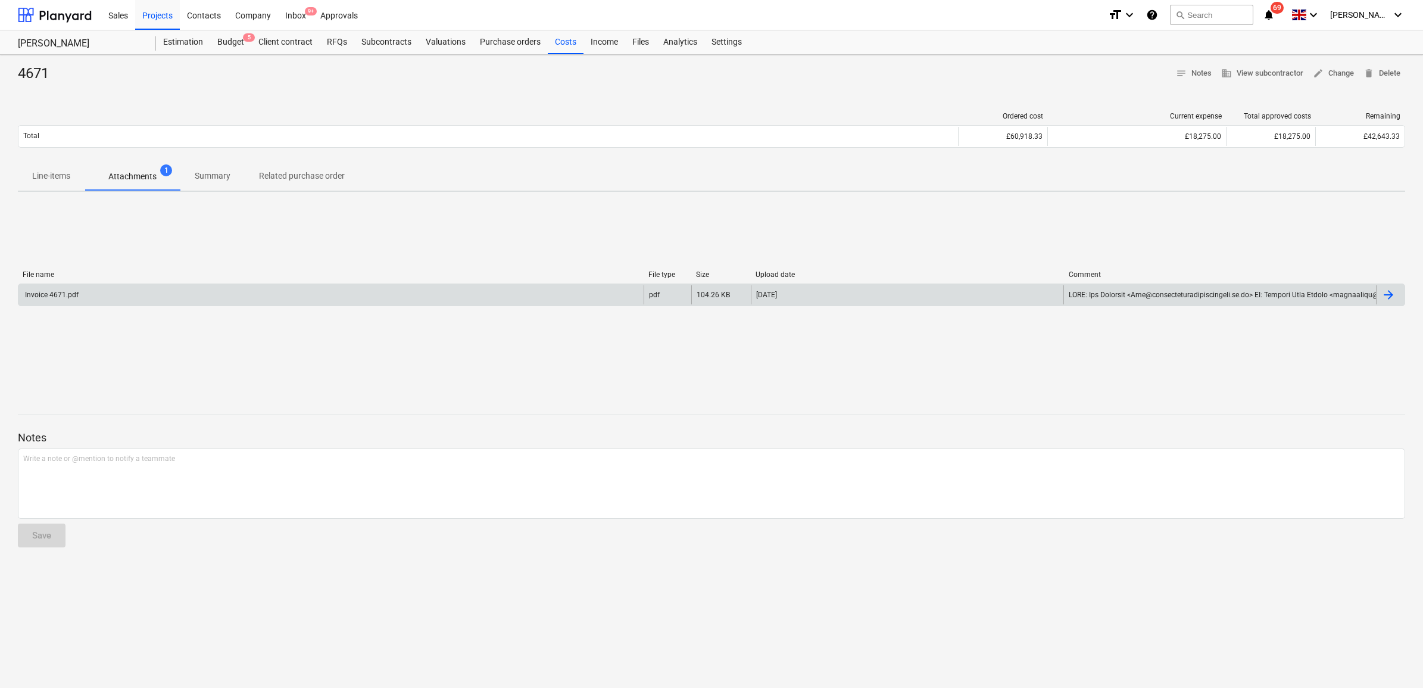
click at [165, 289] on div "Invoice 4671.pdf" at bounding box center [330, 294] width 625 height 19
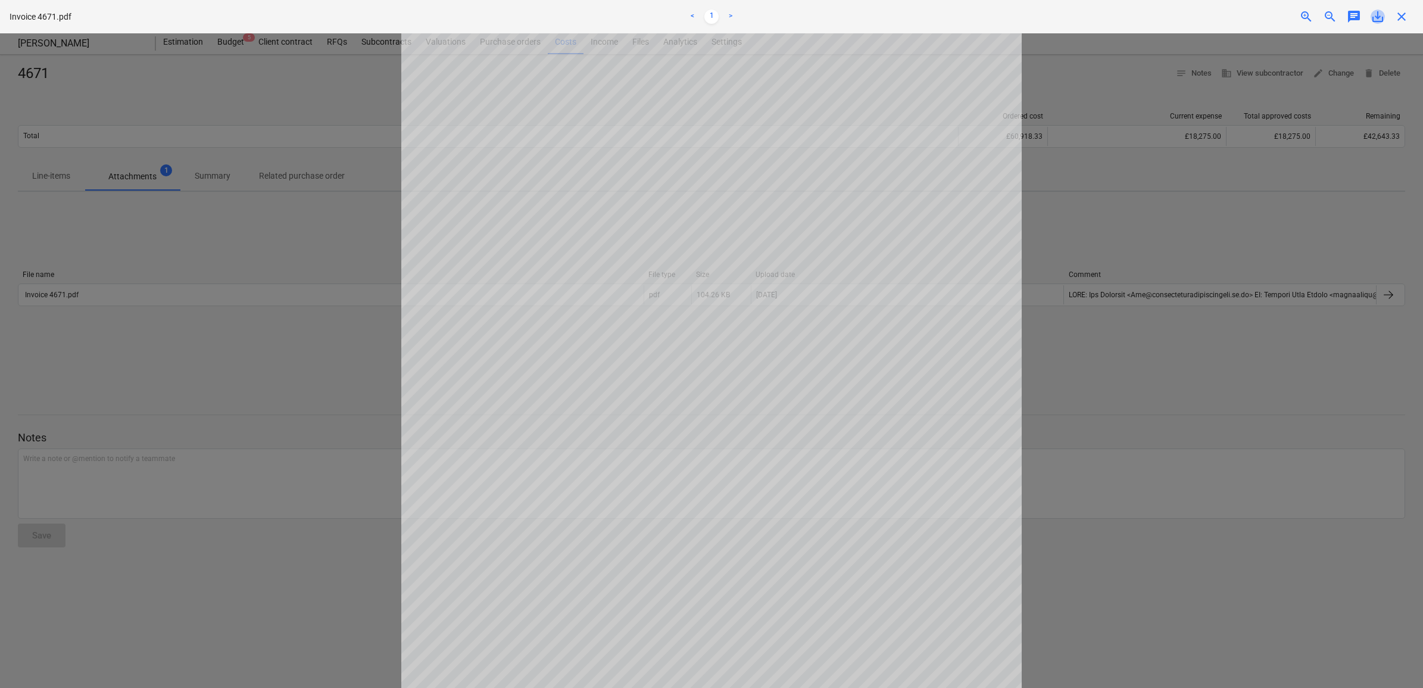
click at [1379, 13] on span "save_alt" at bounding box center [1378, 17] width 14 height 14
click at [1364, 134] on div at bounding box center [711, 360] width 1423 height 654
click at [1400, 18] on span "close" at bounding box center [1402, 17] width 14 height 14
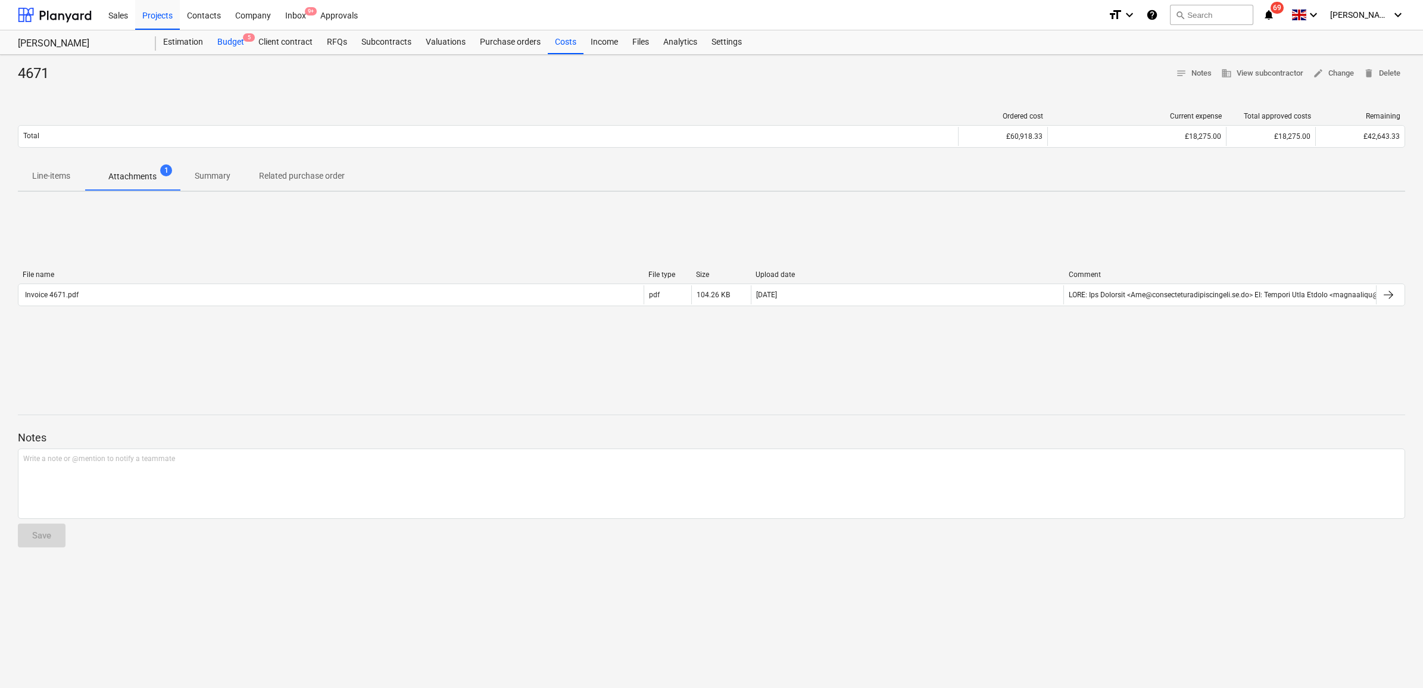
click at [224, 38] on div "Budget 5" at bounding box center [230, 42] width 41 height 24
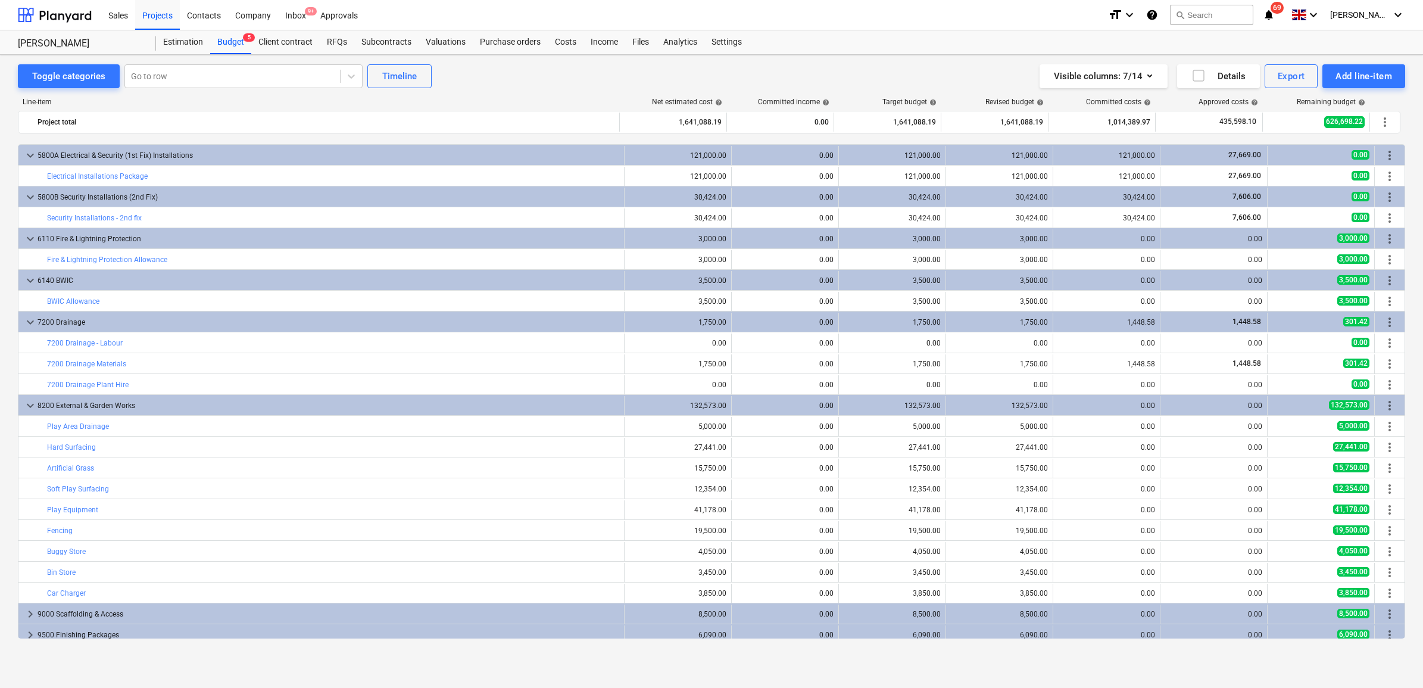
scroll to position [771, 0]
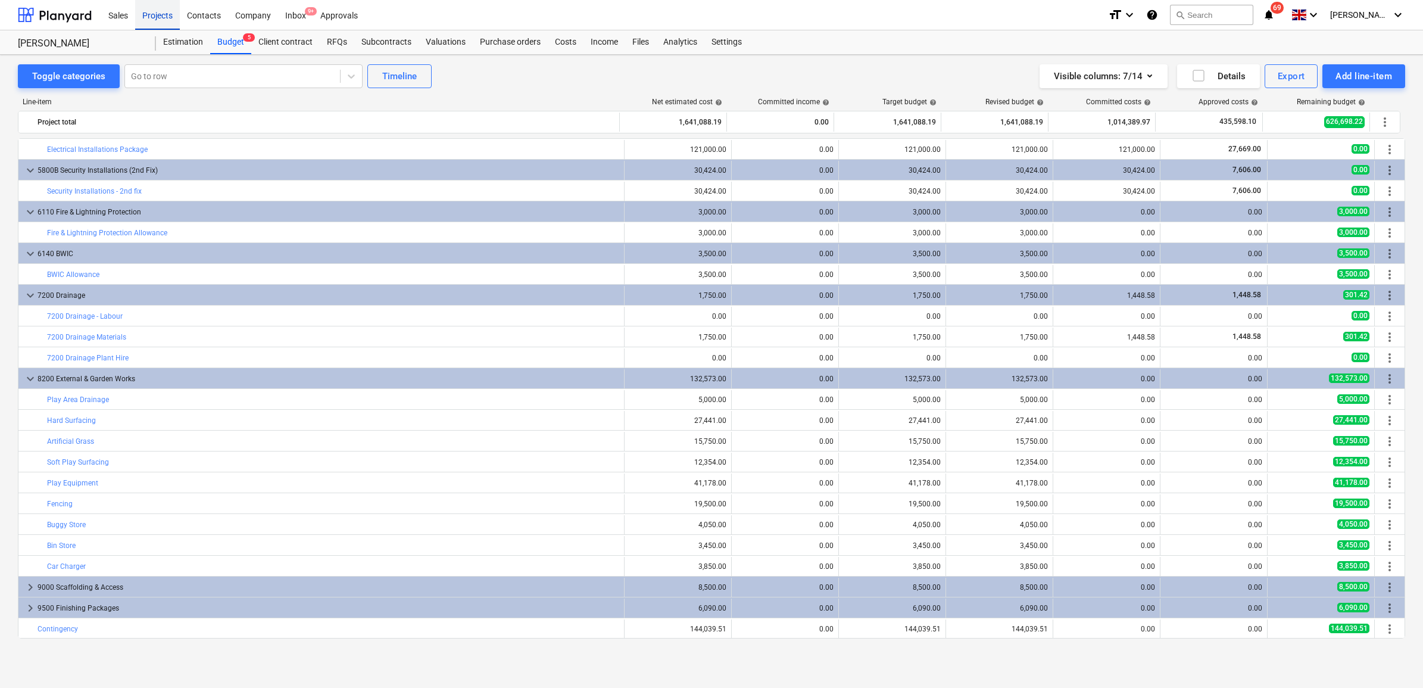
click at [156, 25] on div "Projects" at bounding box center [157, 14] width 45 height 30
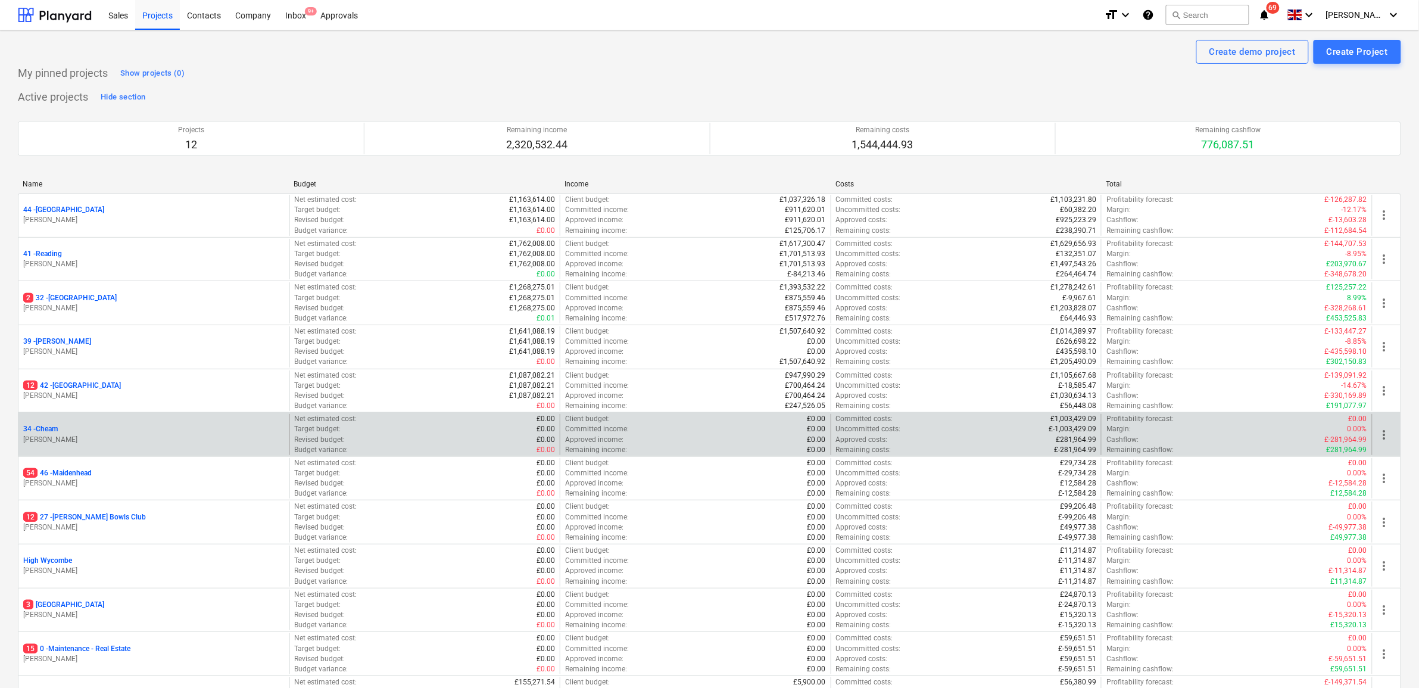
click at [39, 433] on p "34 - Cheam" at bounding box center [40, 429] width 35 height 10
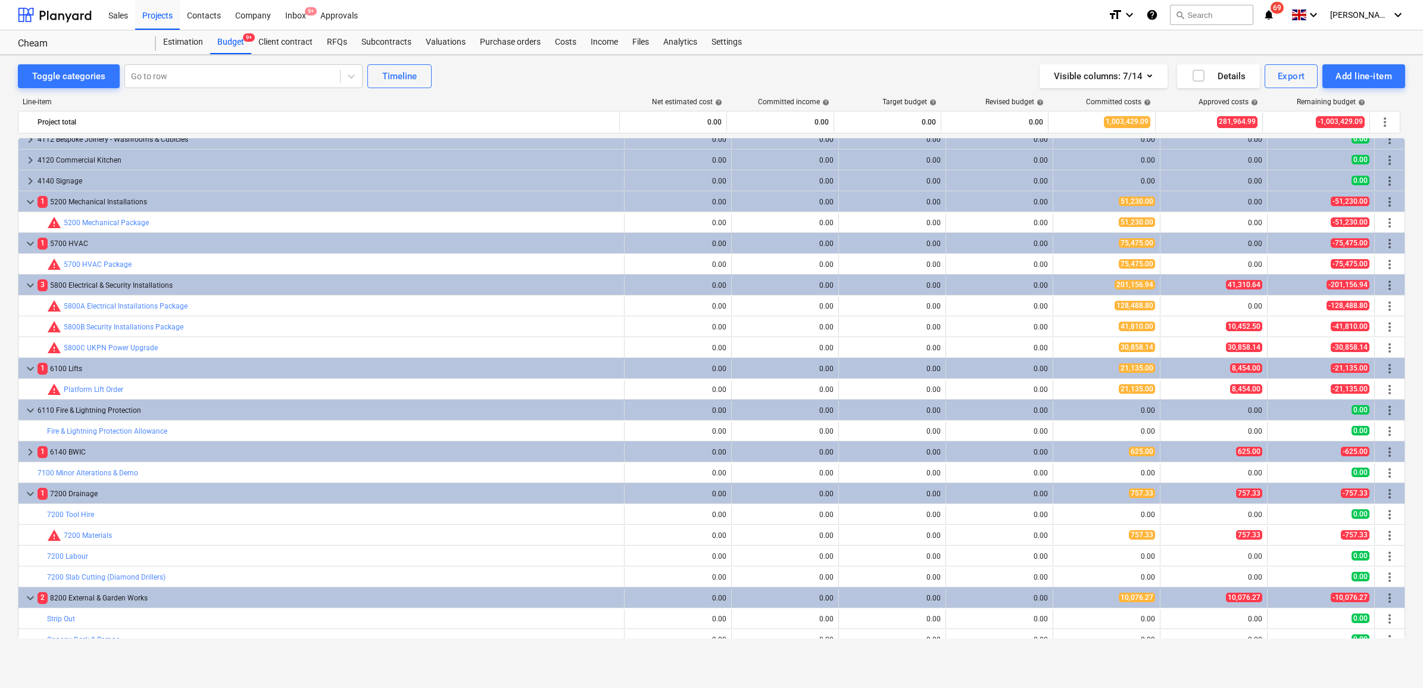
scroll to position [1408, 0]
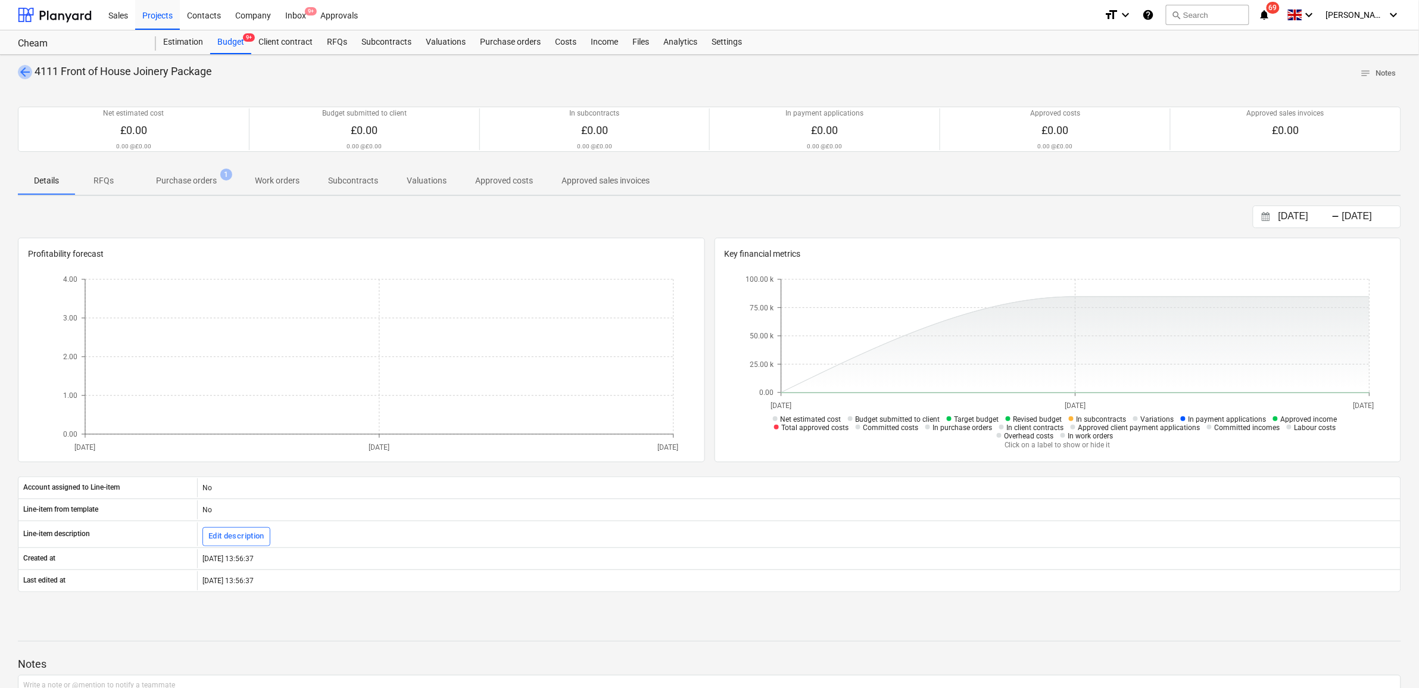
click at [24, 69] on span "arrow_back" at bounding box center [25, 72] width 14 height 14
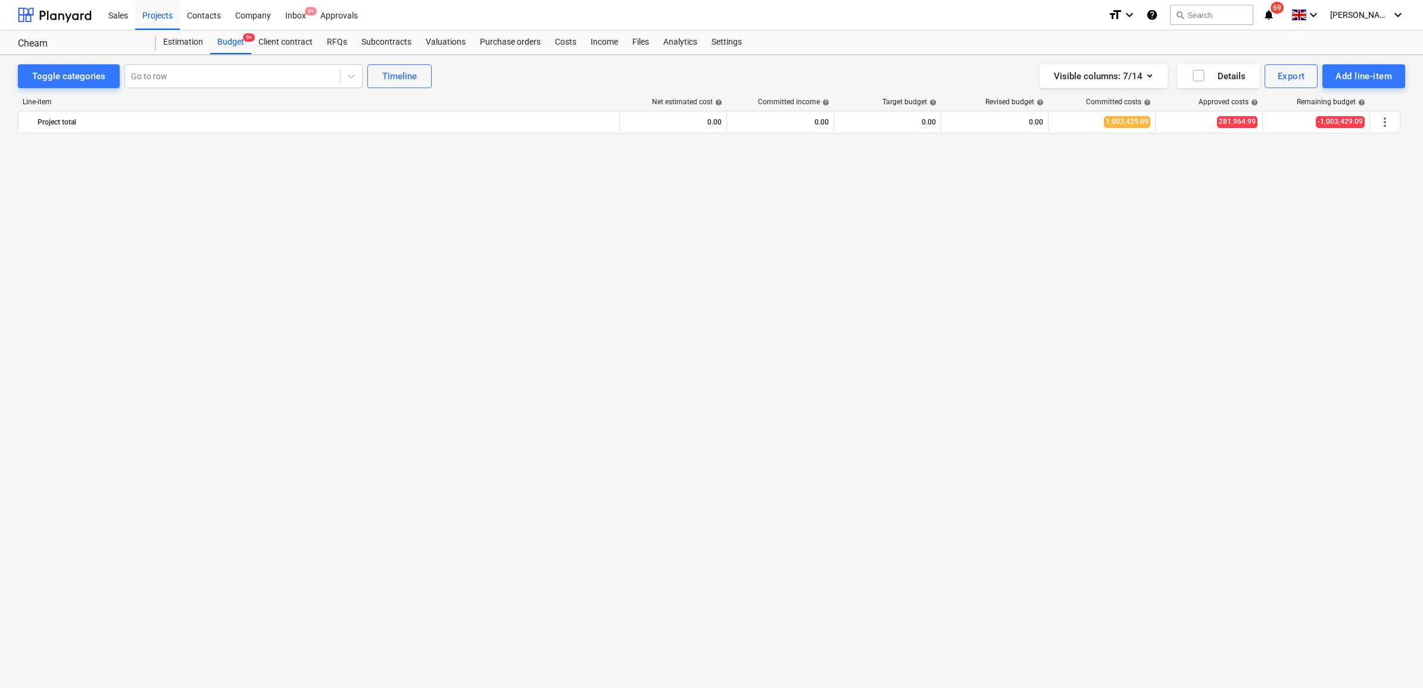
scroll to position [1408, 0]
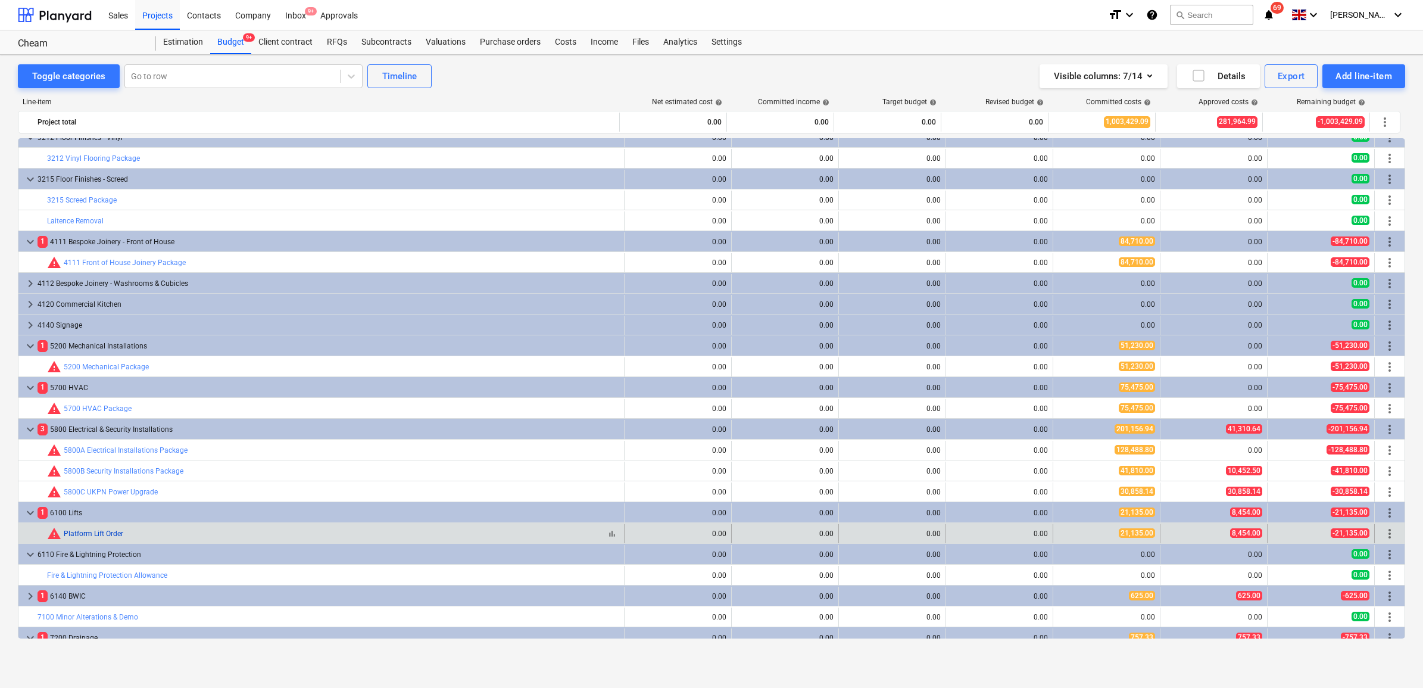
click at [104, 534] on link "Platform Lift Order" at bounding box center [94, 533] width 60 height 8
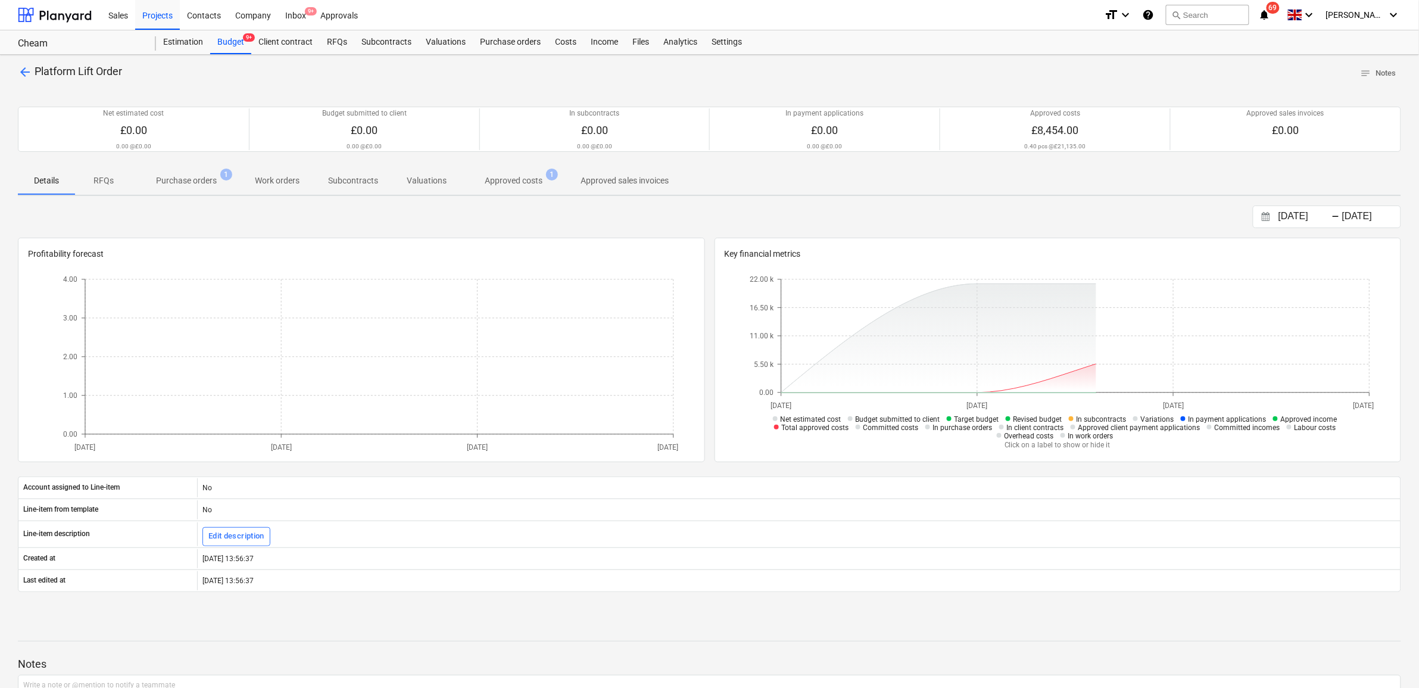
click at [536, 179] on p "Approved costs" at bounding box center [514, 180] width 58 height 13
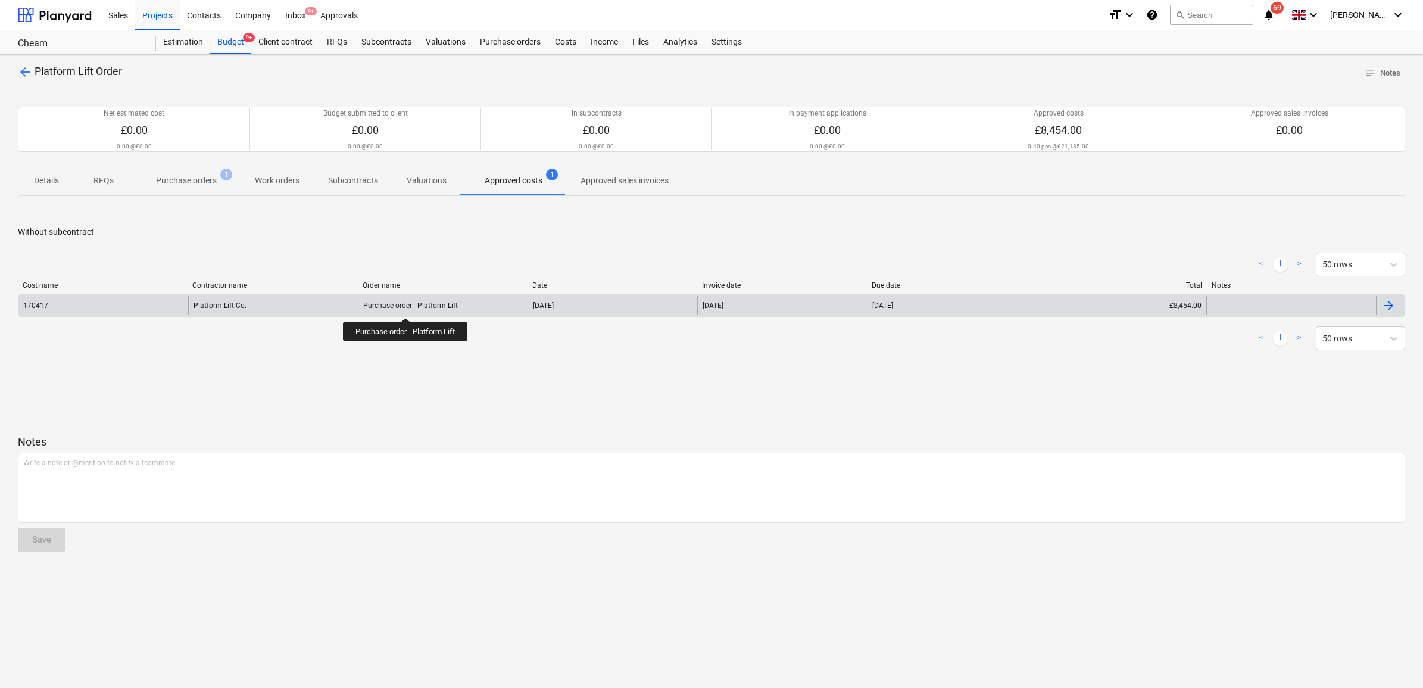
click at [406, 308] on div "Purchase order - Platform Lift" at bounding box center [410, 305] width 95 height 8
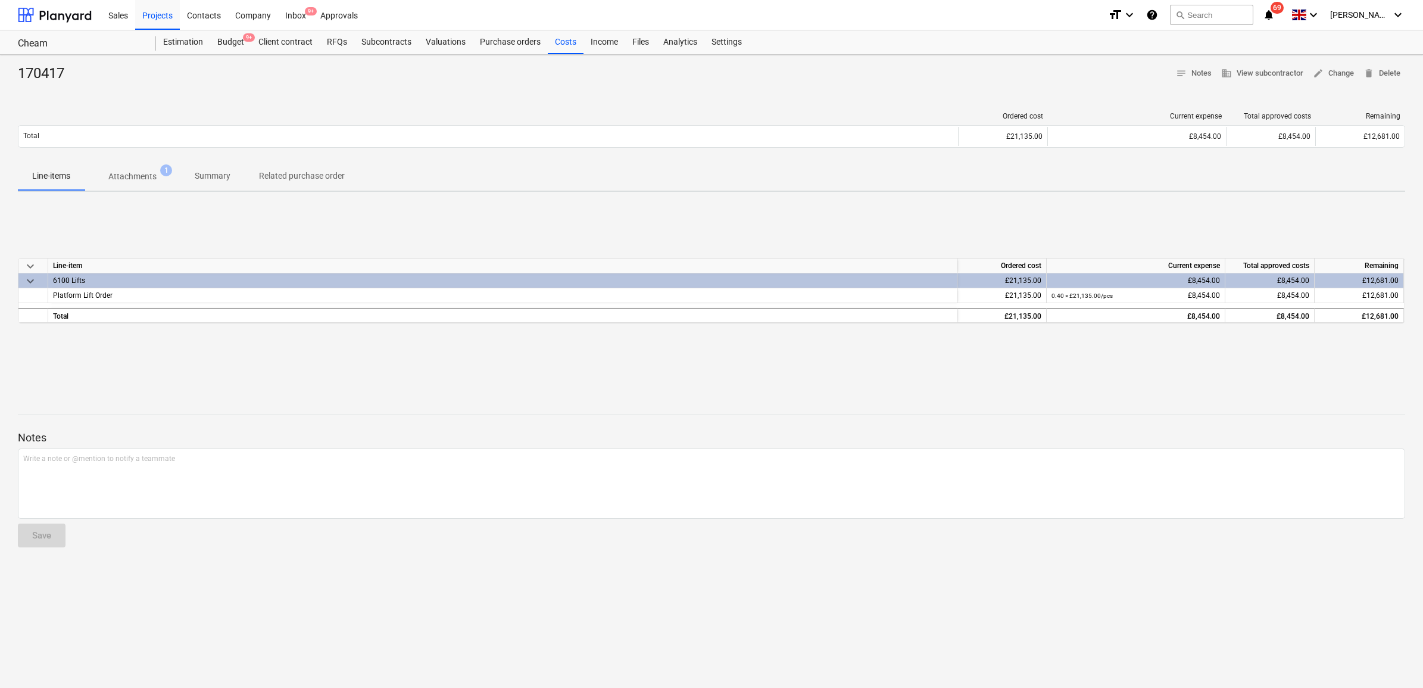
click at [126, 185] on span "Attachments 1" at bounding box center [133, 176] width 96 height 21
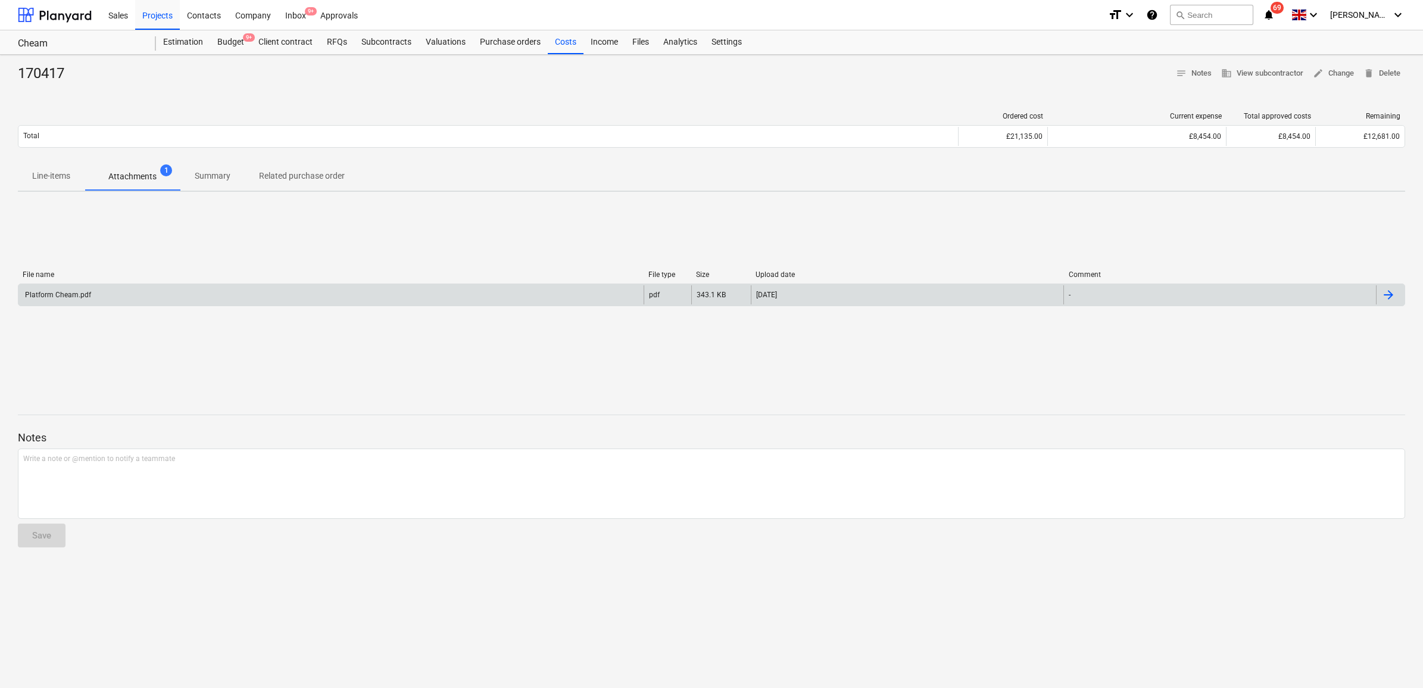
click at [176, 289] on div "Platform Cheam.pdf" at bounding box center [330, 294] width 625 height 19
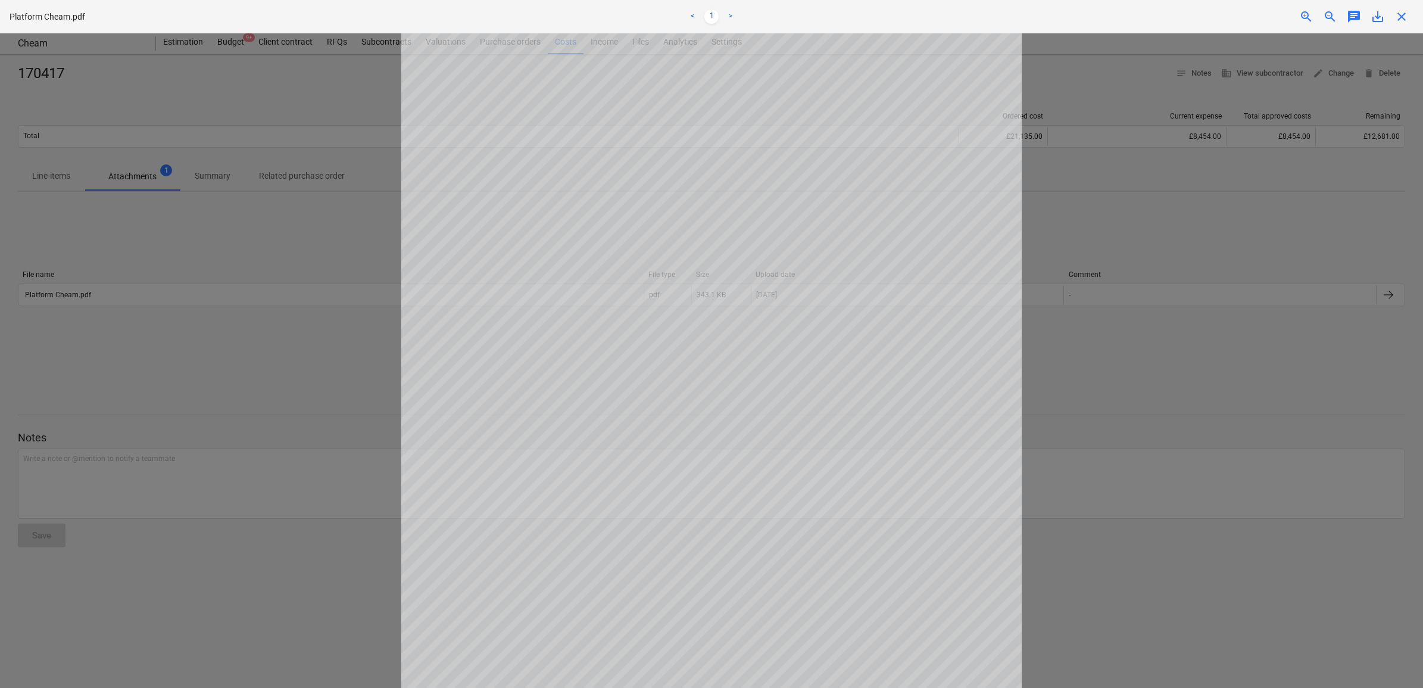
click at [1377, 16] on span "save_alt" at bounding box center [1378, 17] width 14 height 14
drag, startPoint x: 1317, startPoint y: 115, endPoint x: 1374, endPoint y: 79, distance: 68.2
click at [1317, 114] on div at bounding box center [711, 360] width 1423 height 654
click at [1406, 15] on span "close" at bounding box center [1402, 17] width 14 height 14
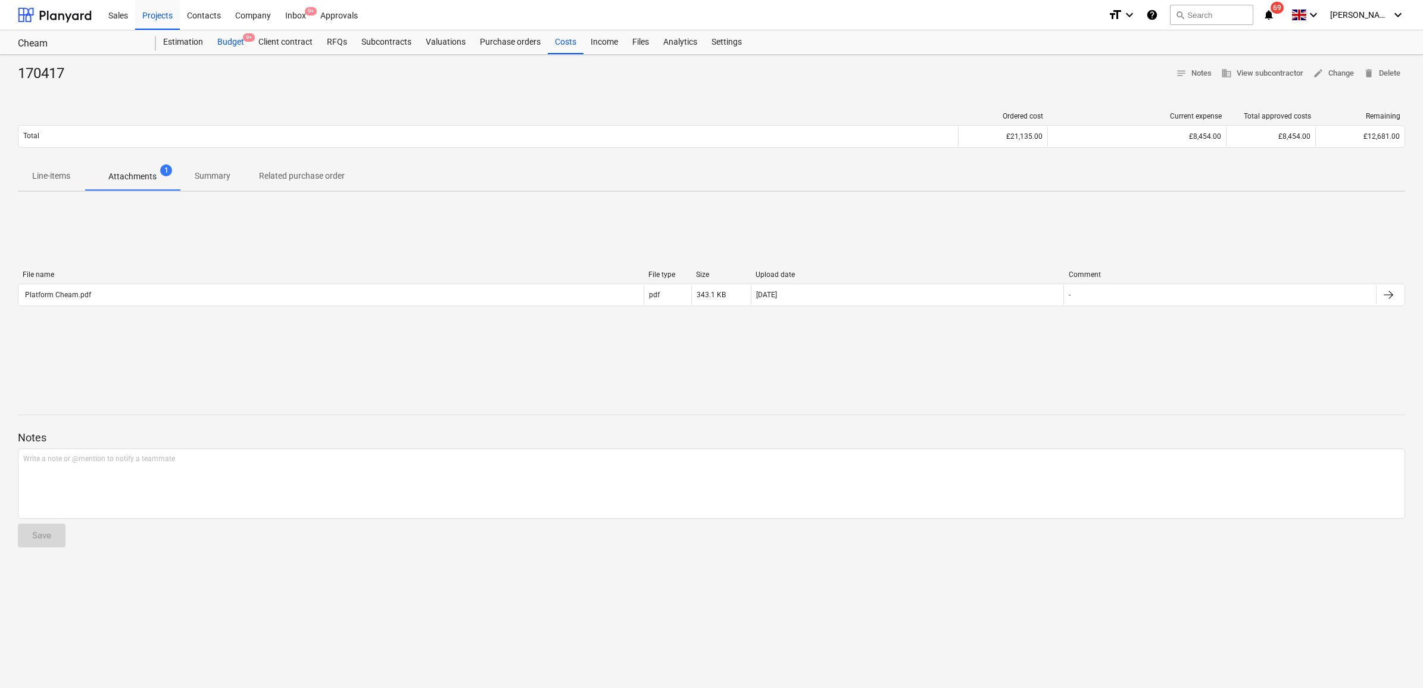
click at [228, 43] on div "Budget 9+" at bounding box center [230, 42] width 41 height 24
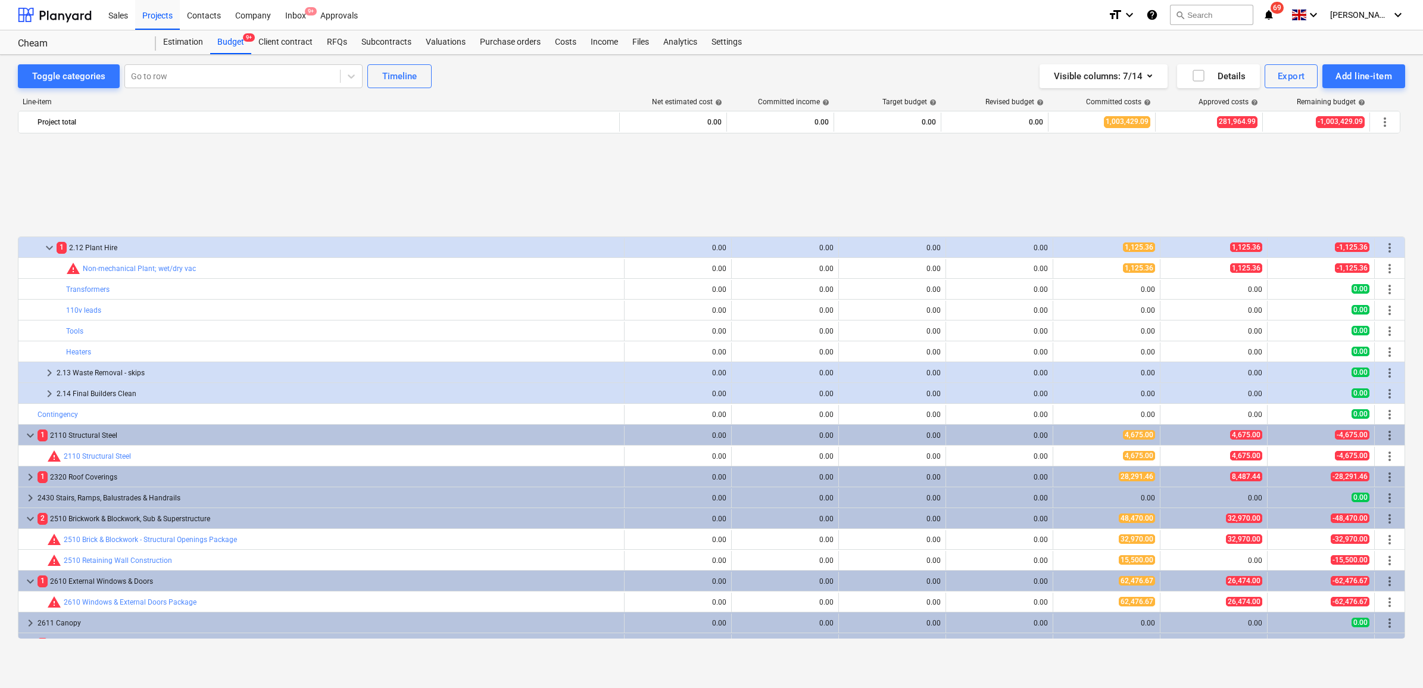
scroll to position [738, 0]
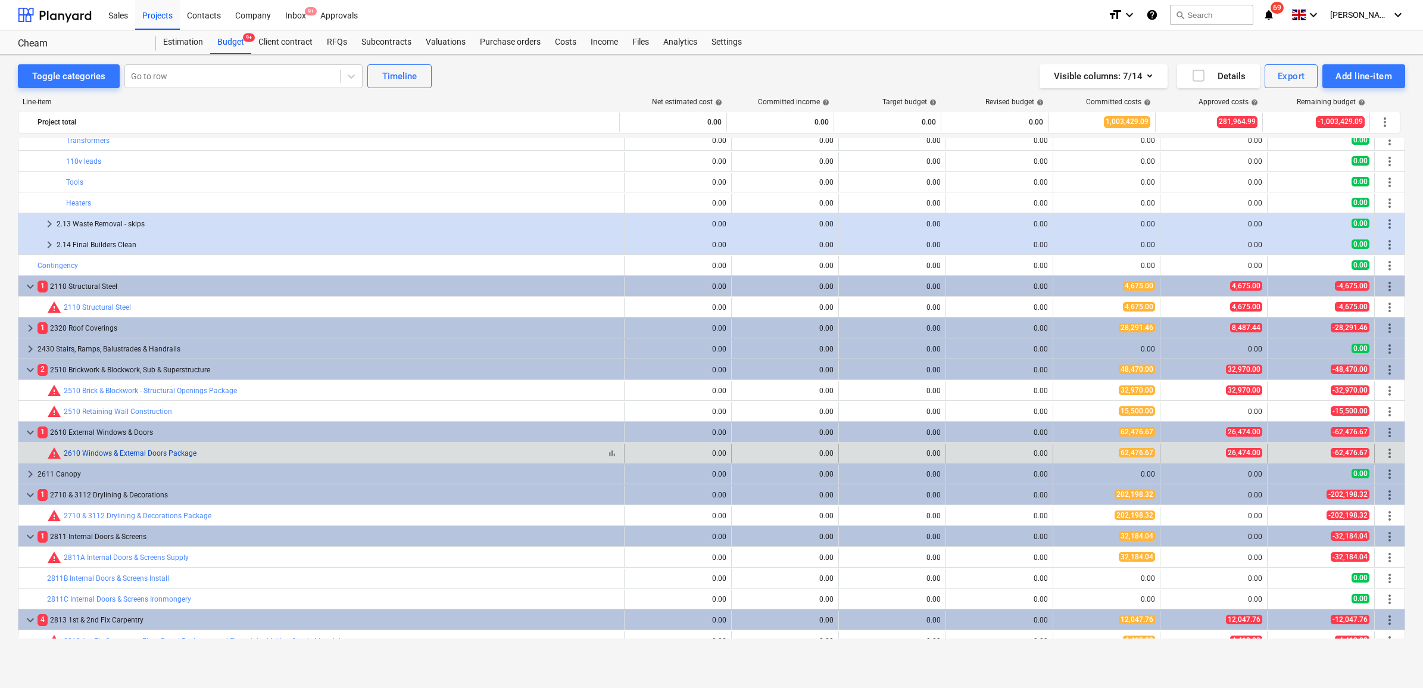
click at [130, 457] on link "2610 Windows & External Doors Package" at bounding box center [130, 453] width 133 height 8
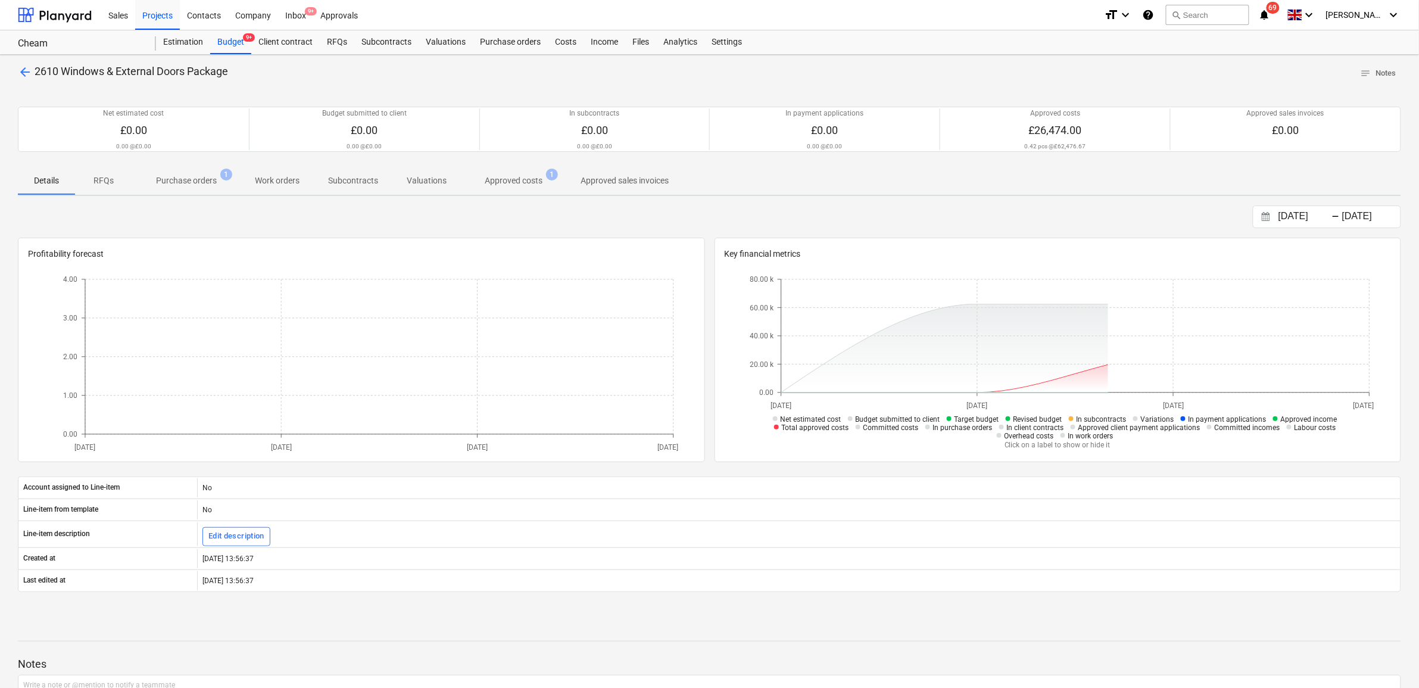
click at [526, 186] on p "Approved costs" at bounding box center [514, 180] width 58 height 13
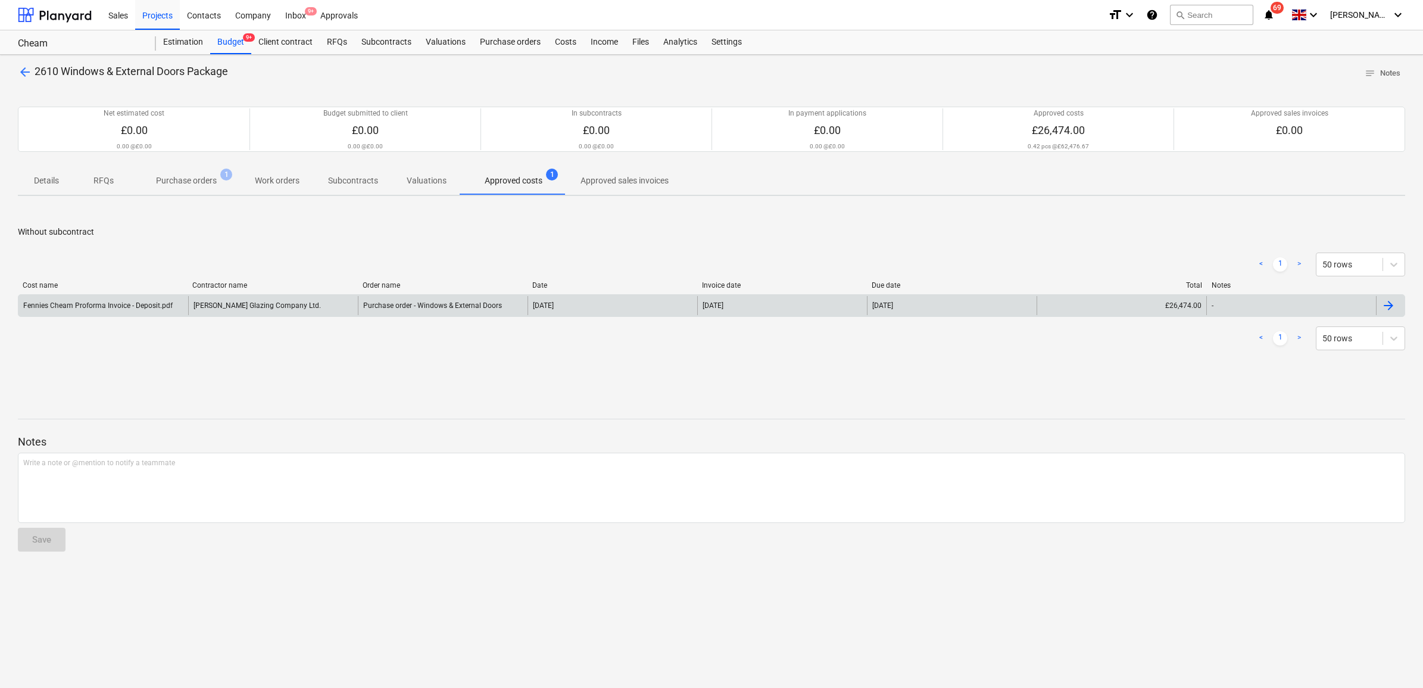
click at [269, 311] on div "[PERSON_NAME] Glazing Company Ltd." at bounding box center [273, 305] width 170 height 19
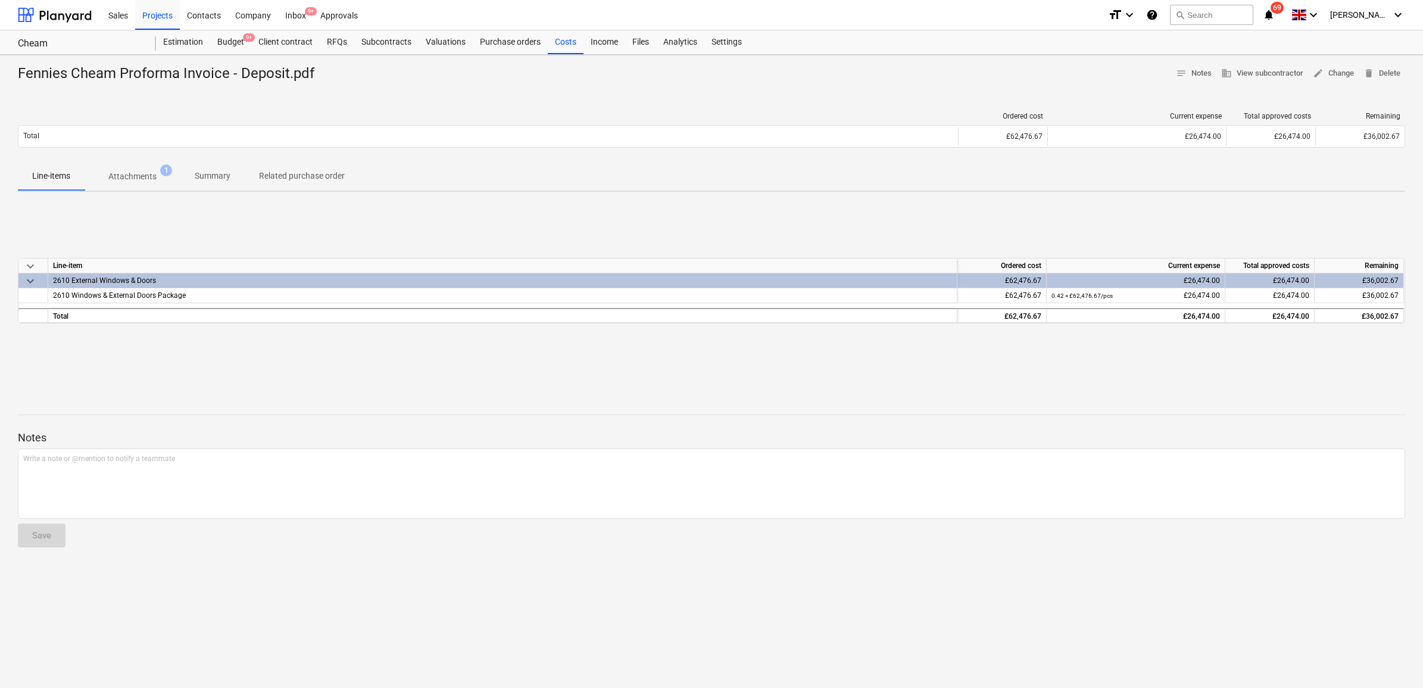
click at [154, 174] on p "Attachments" at bounding box center [132, 176] width 48 height 13
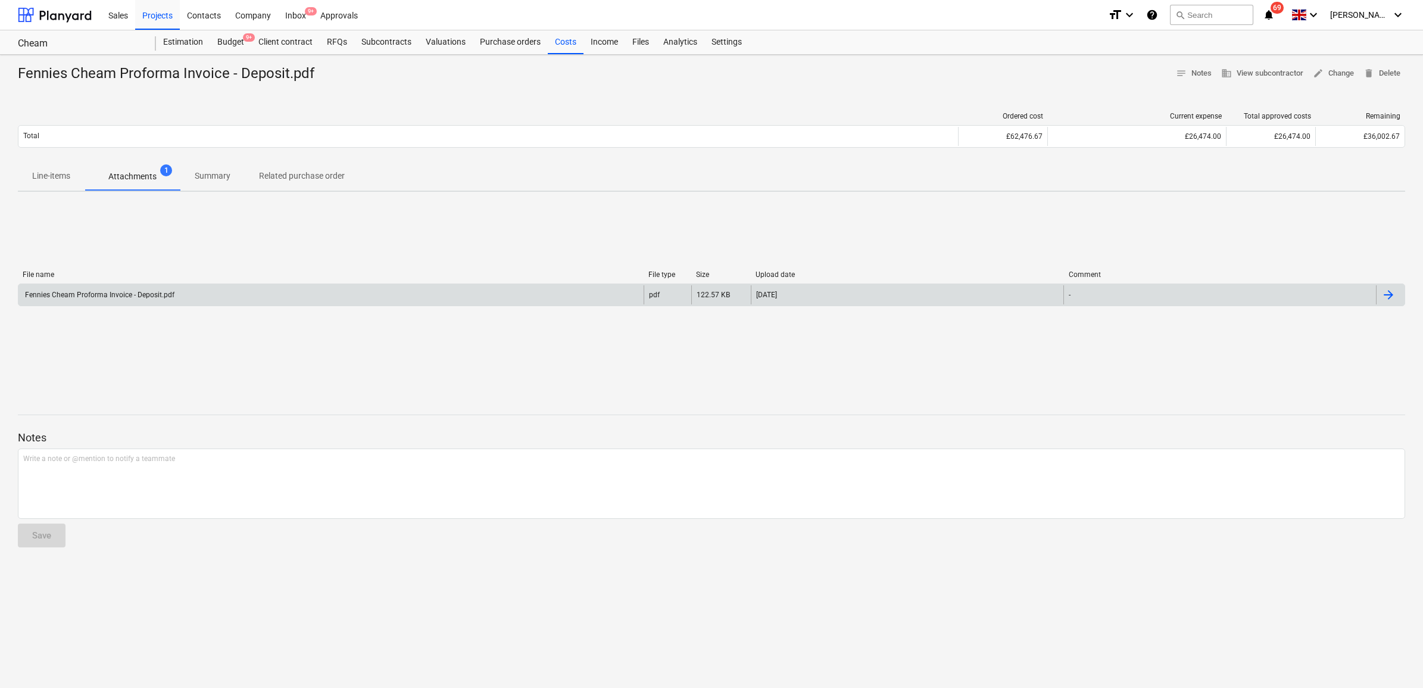
click at [198, 296] on div "Fennies Cheam Proforma Invoice - Deposit.pdf" at bounding box center [330, 294] width 625 height 19
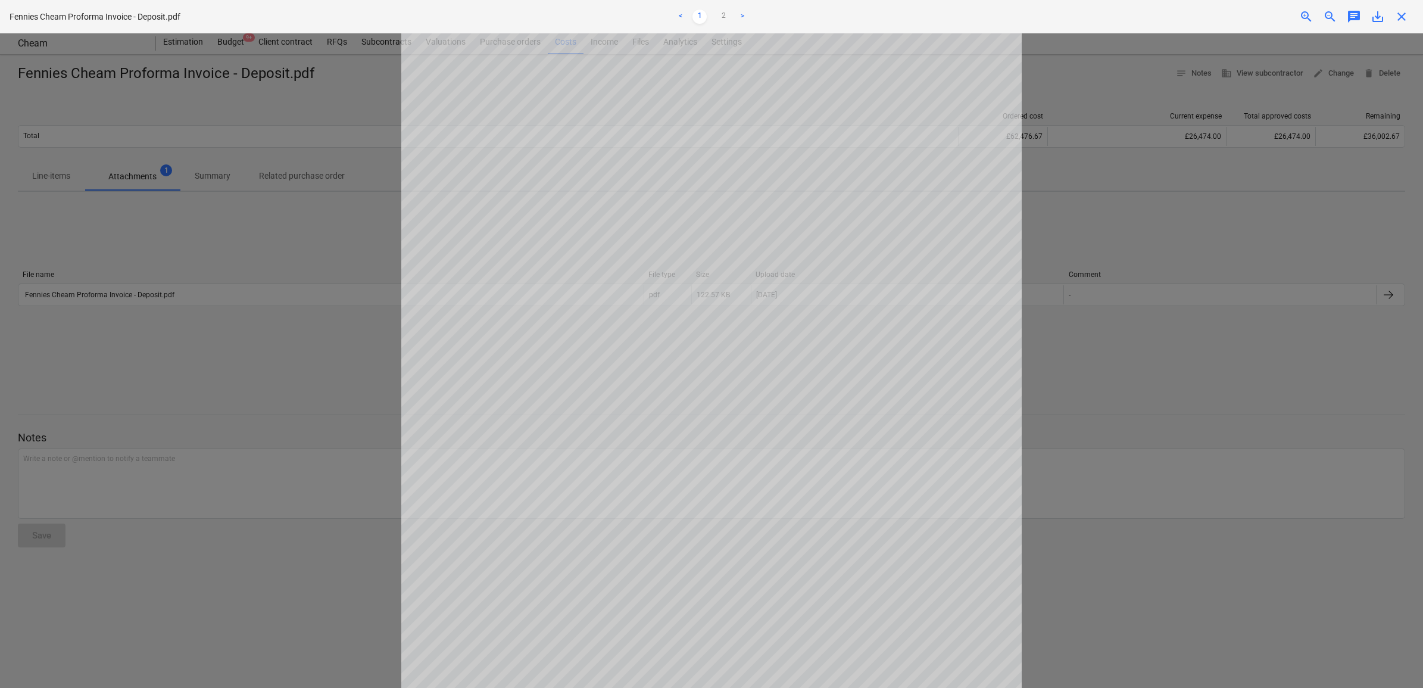
click at [1382, 23] on span "save_alt" at bounding box center [1378, 17] width 14 height 14
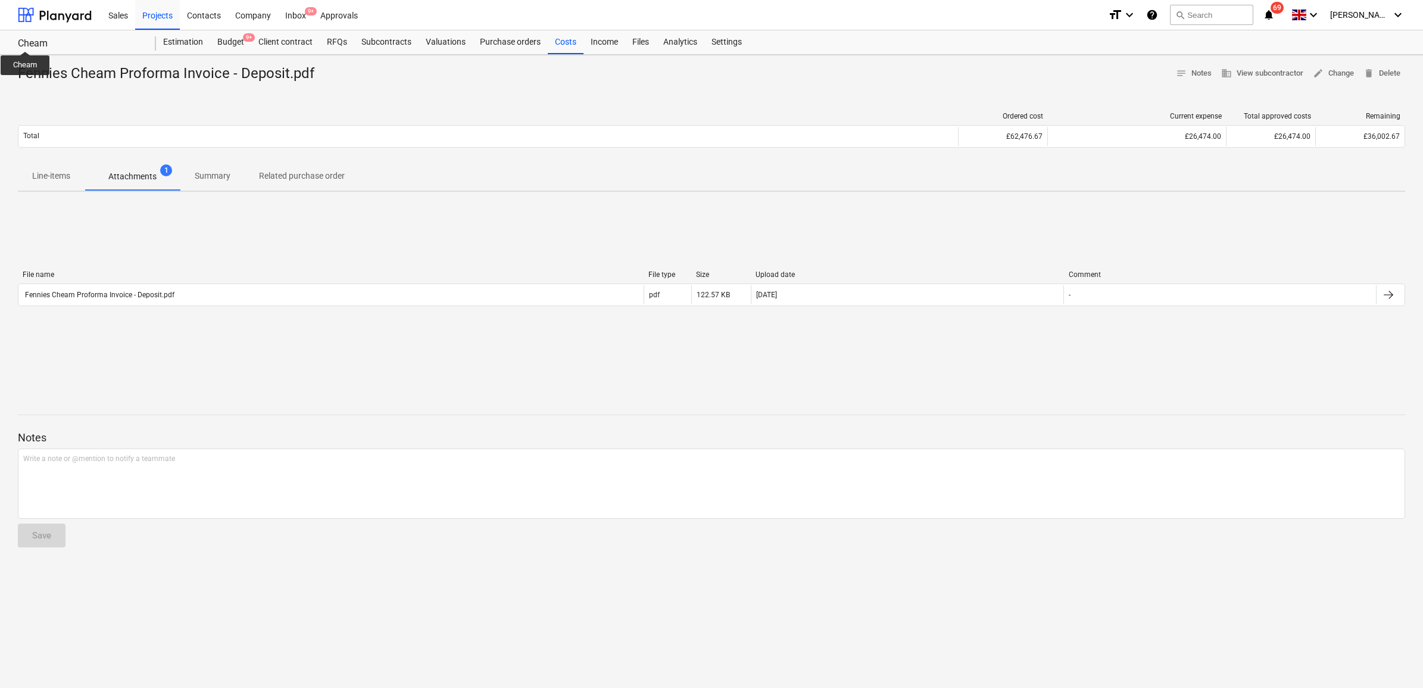
click at [25, 40] on div "Cheam" at bounding box center [80, 44] width 124 height 13
click at [718, 37] on div "Settings" at bounding box center [726, 42] width 45 height 24
